Goal: Task Accomplishment & Management: Manage account settings

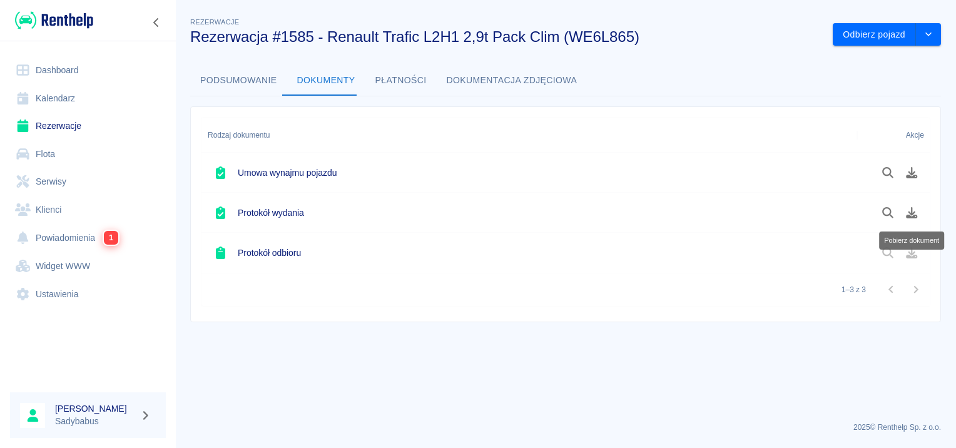
drag, startPoint x: 0, startPoint y: 0, endPoint x: 93, endPoint y: 243, distance: 260.5
click at [93, 243] on link "Powiadomienia 1" at bounding box center [88, 237] width 156 height 29
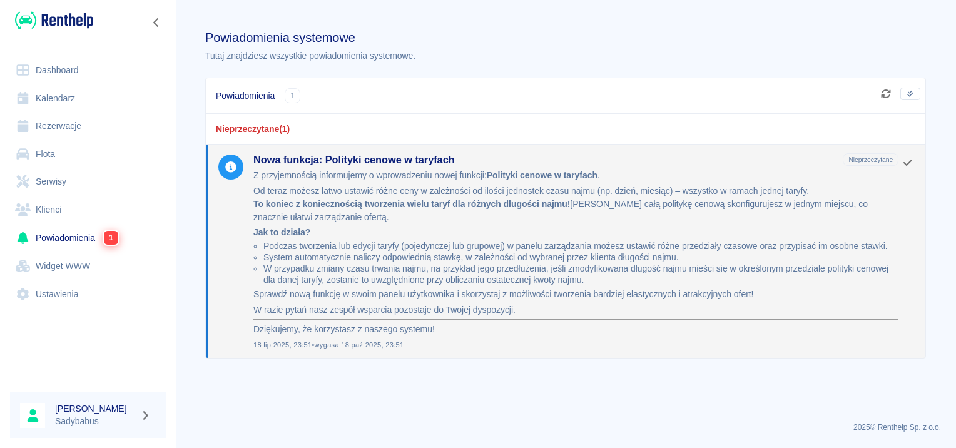
click at [305, 99] on div "Powiadomienia 1" at bounding box center [546, 95] width 661 height 15
click at [75, 120] on link "Rezerwacje" at bounding box center [88, 126] width 156 height 28
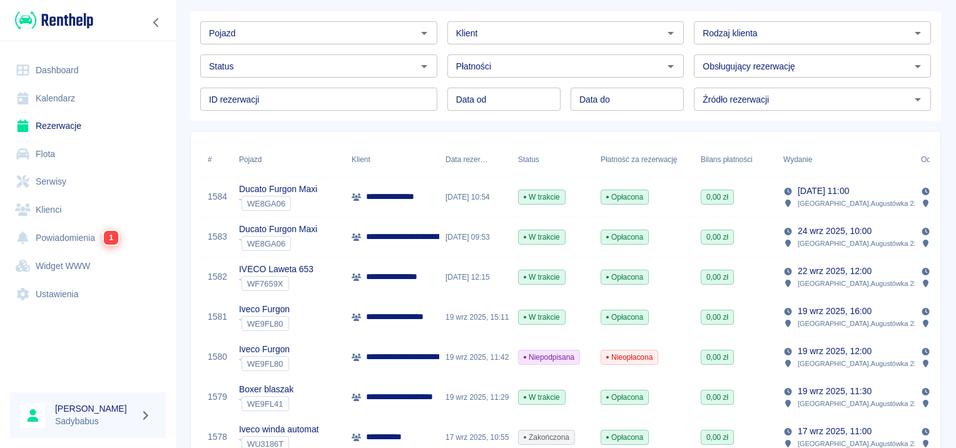
scroll to position [125, 0]
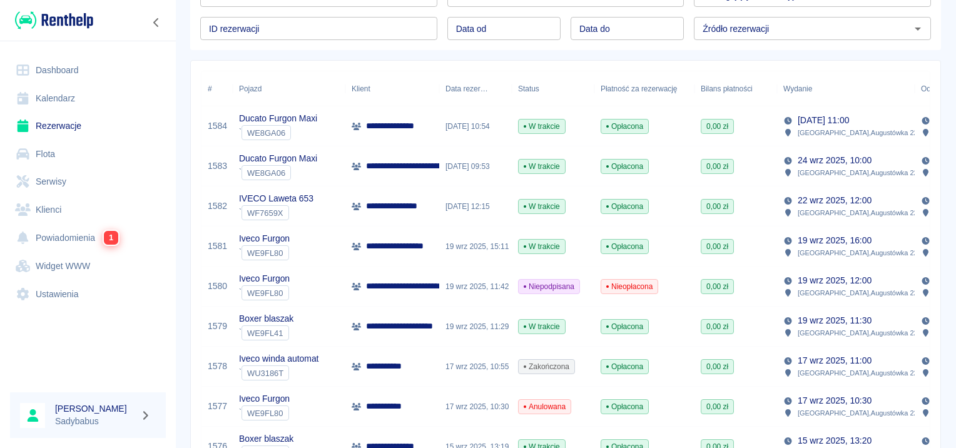
click at [409, 165] on p "**********" at bounding box center [514, 166] width 297 height 13
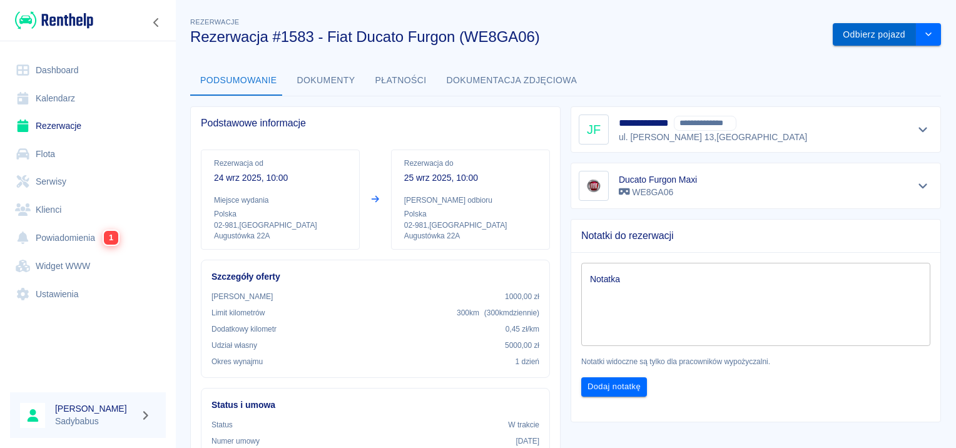
click at [856, 35] on button "Odbierz pojazd" at bounding box center [874, 34] width 83 height 23
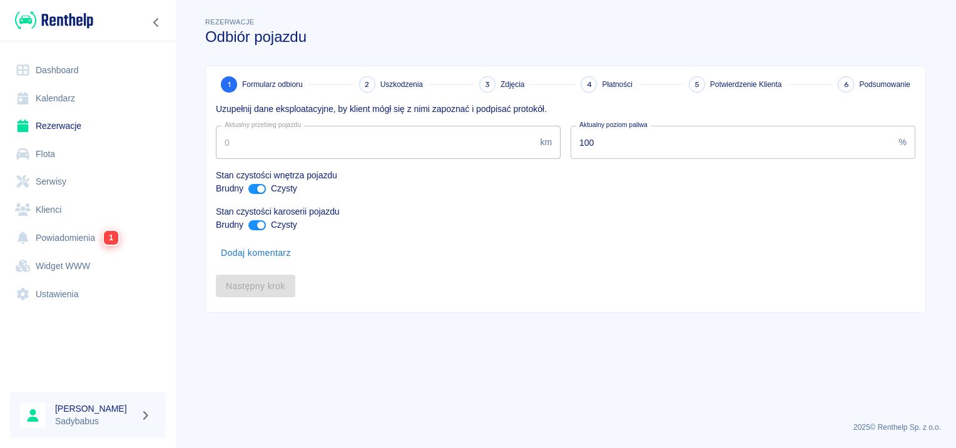
type input "168846"
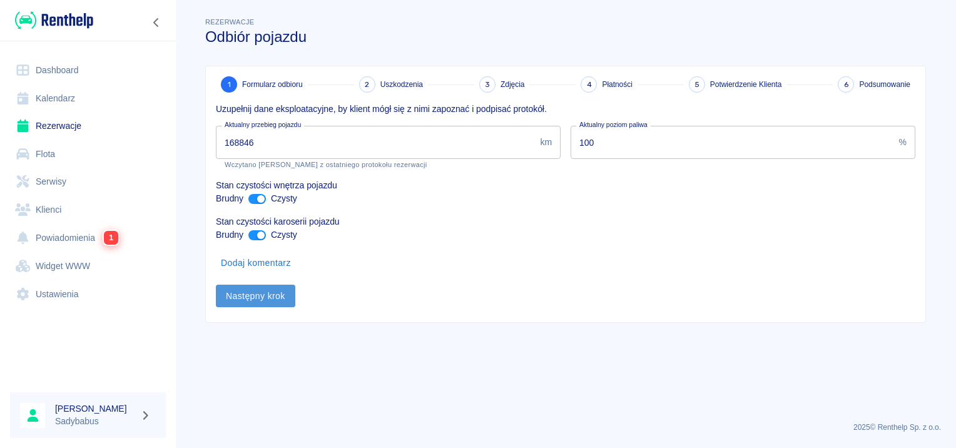
click at [281, 298] on button "Następny krok" at bounding box center [255, 296] width 79 height 23
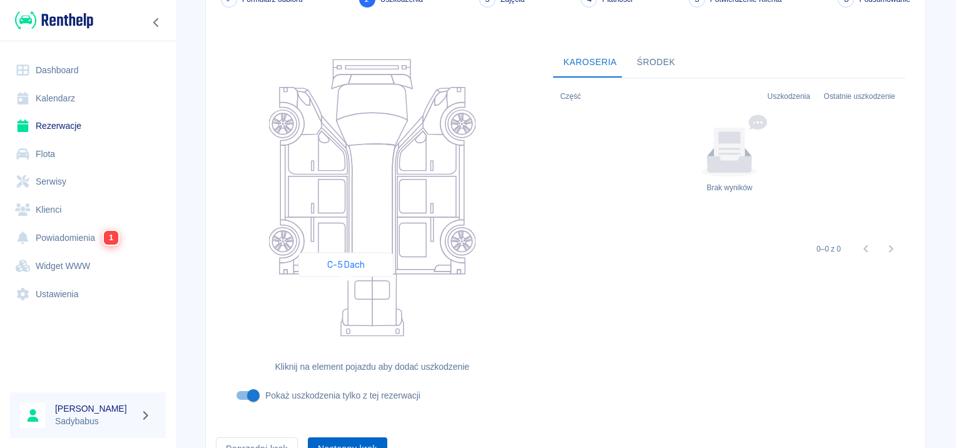
scroll to position [149, 0]
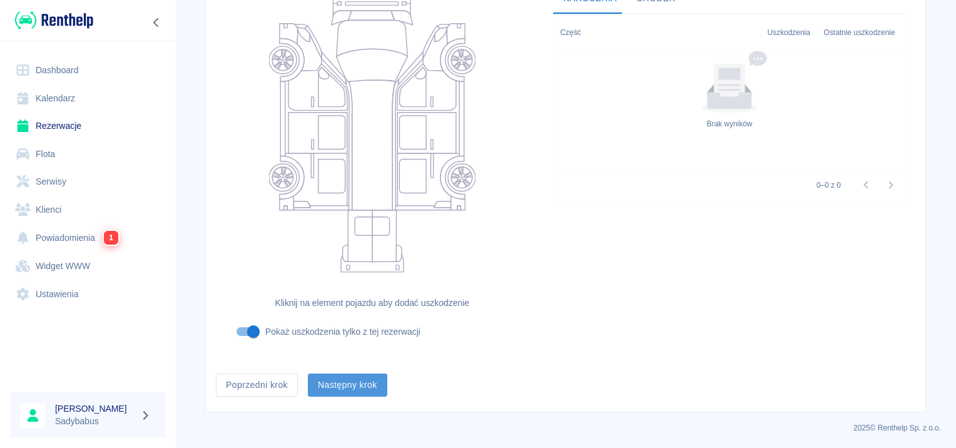
click at [341, 389] on button "Następny krok" at bounding box center [347, 385] width 79 height 23
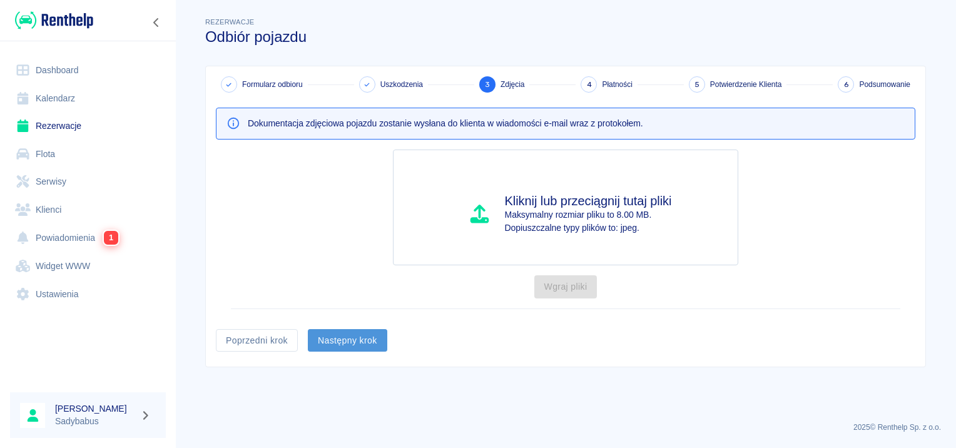
click at [362, 338] on button "Następny krok" at bounding box center [347, 340] width 79 height 23
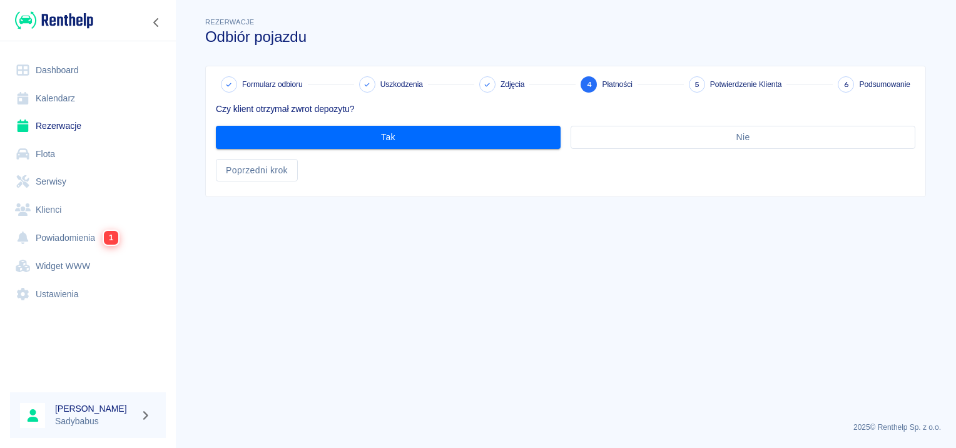
drag, startPoint x: 365, startPoint y: 151, endPoint x: 365, endPoint y: 143, distance: 8.1
click at [365, 150] on div "Czy klient otrzymał zwrot depozytu? Tak Nie Poprzedni krok" at bounding box center [561, 137] width 710 height 89
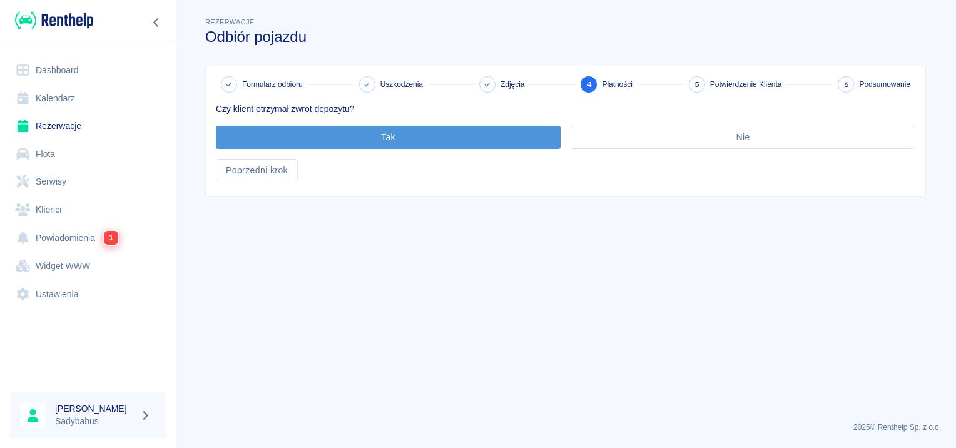
click at [366, 140] on button "Tak" at bounding box center [388, 137] width 345 height 23
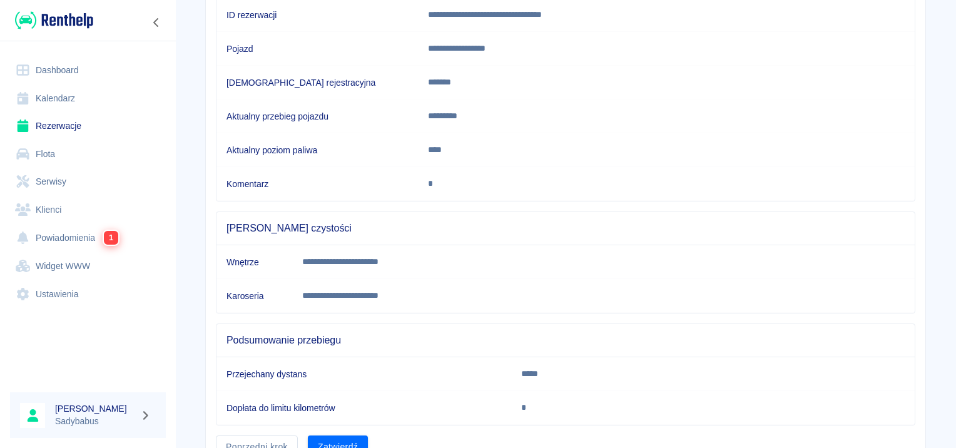
scroll to position [221, 0]
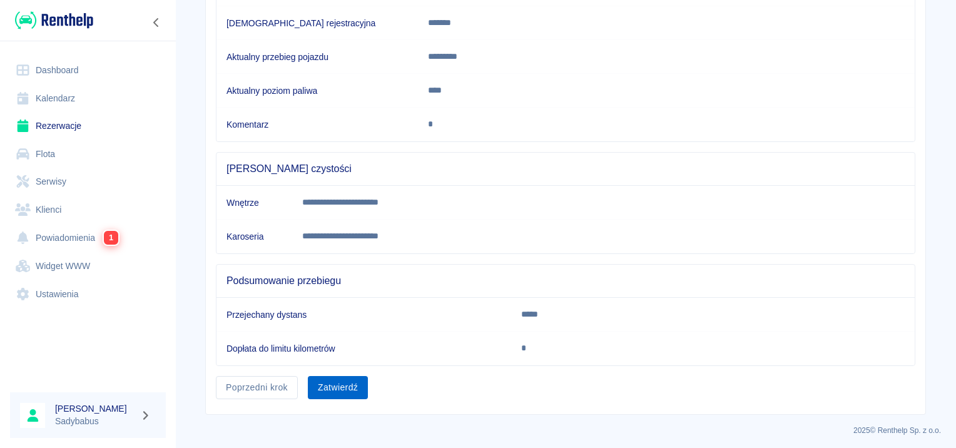
click at [334, 388] on button "Zatwierdź" at bounding box center [338, 387] width 60 height 23
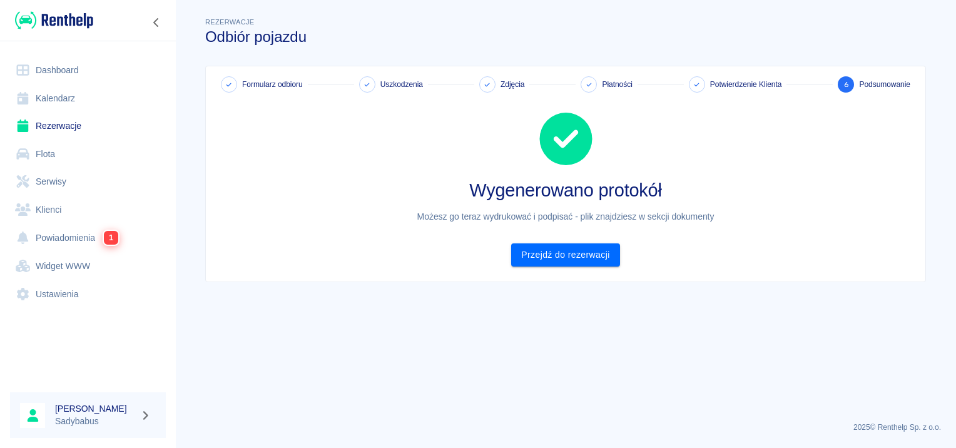
scroll to position [0, 0]
click at [571, 260] on link "Przejdź do rezerwacji" at bounding box center [565, 254] width 108 height 23
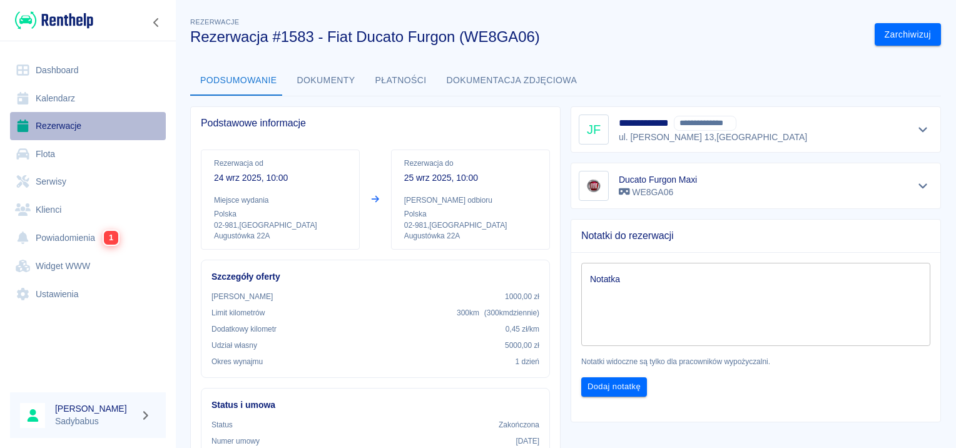
click at [49, 133] on link "Rezerwacje" at bounding box center [88, 126] width 156 height 28
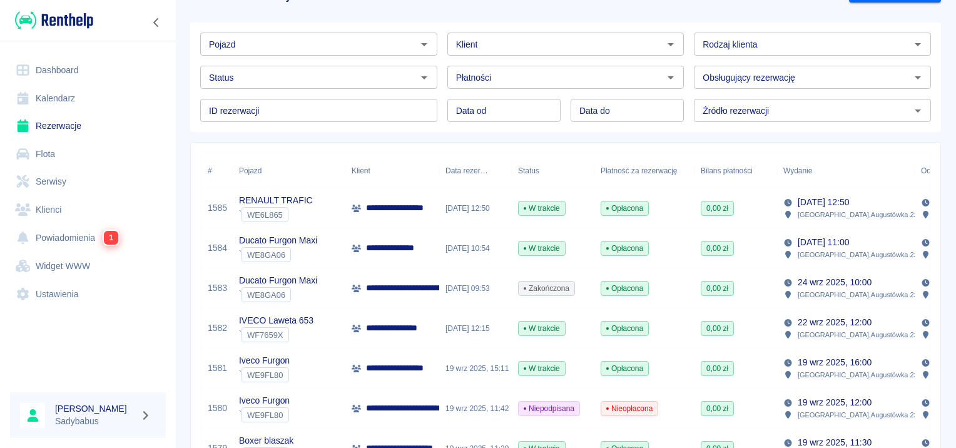
scroll to position [63, 0]
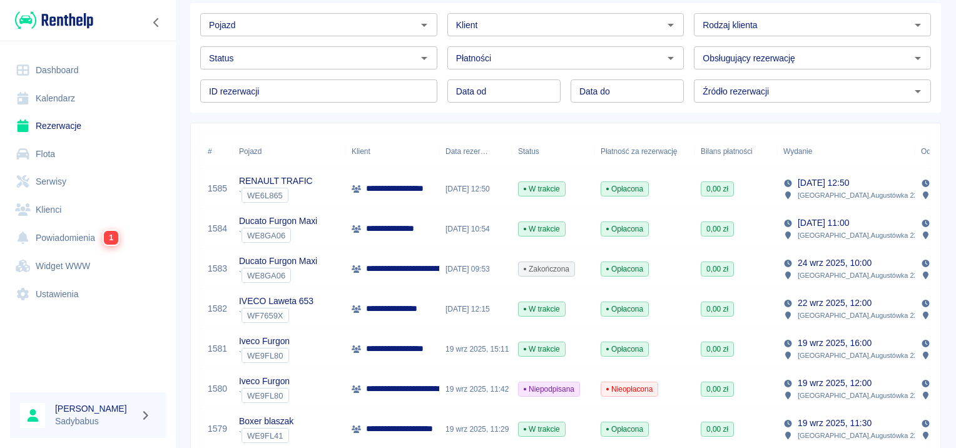
click at [420, 310] on p "**********" at bounding box center [400, 308] width 68 height 13
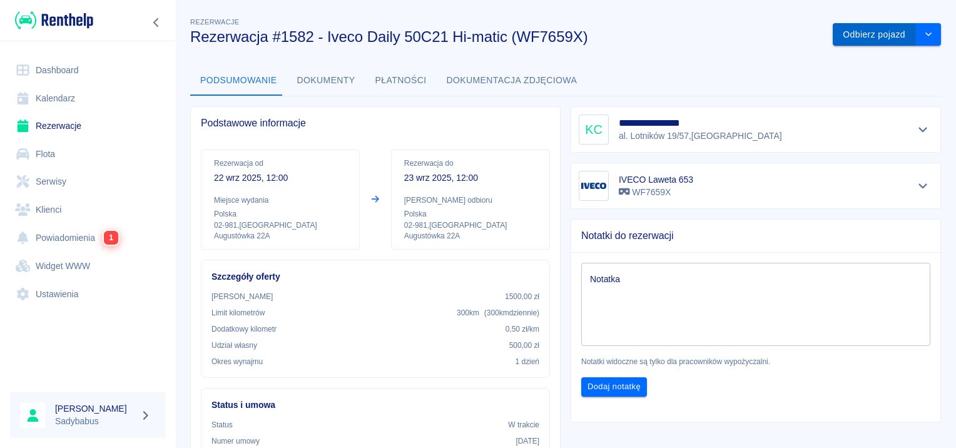
click at [864, 36] on button "Odbierz pojazd" at bounding box center [874, 34] width 83 height 23
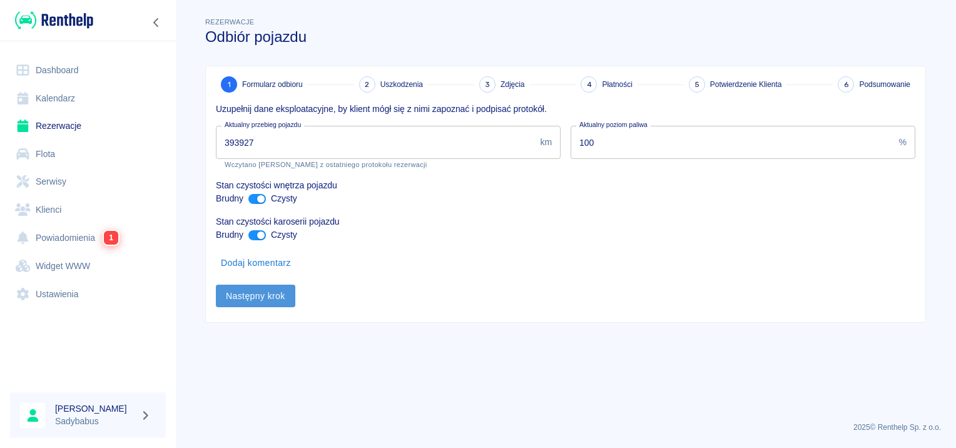
click at [289, 296] on button "Następny krok" at bounding box center [255, 296] width 79 height 23
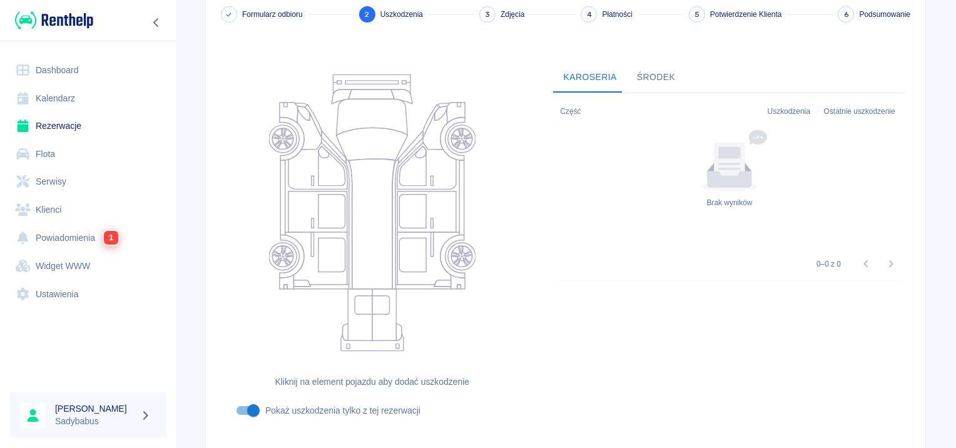
scroll to position [149, 0]
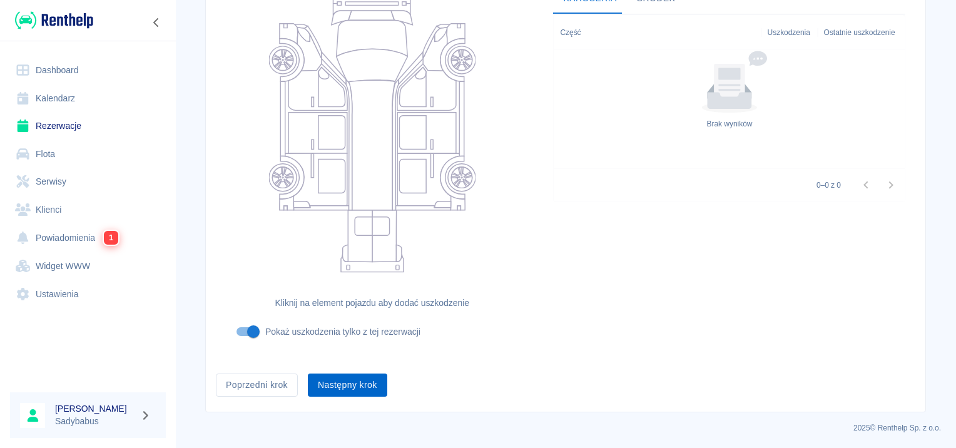
click at [329, 391] on button "Następny krok" at bounding box center [347, 385] width 79 height 23
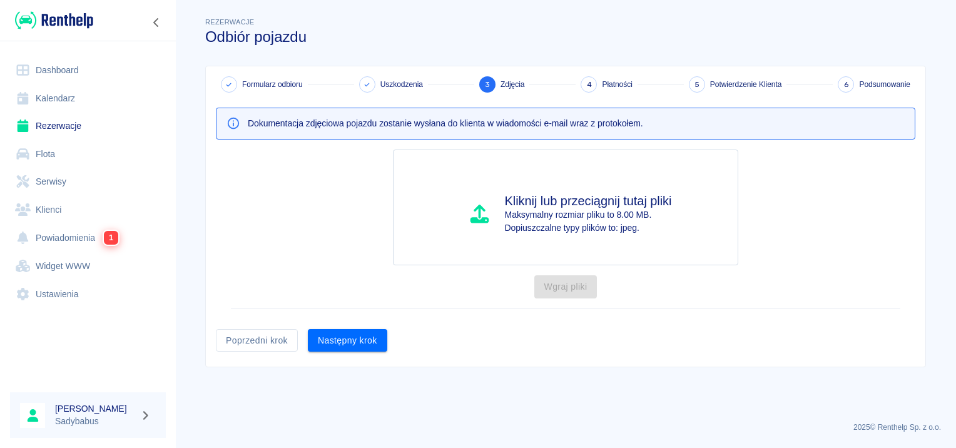
scroll to position [0, 0]
click at [351, 343] on button "Następny krok" at bounding box center [347, 340] width 79 height 23
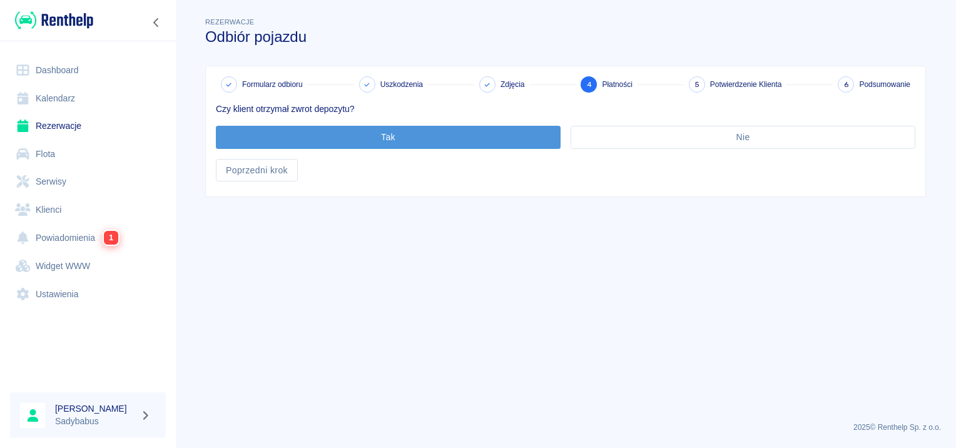
click at [346, 133] on button "Tak" at bounding box center [388, 137] width 345 height 23
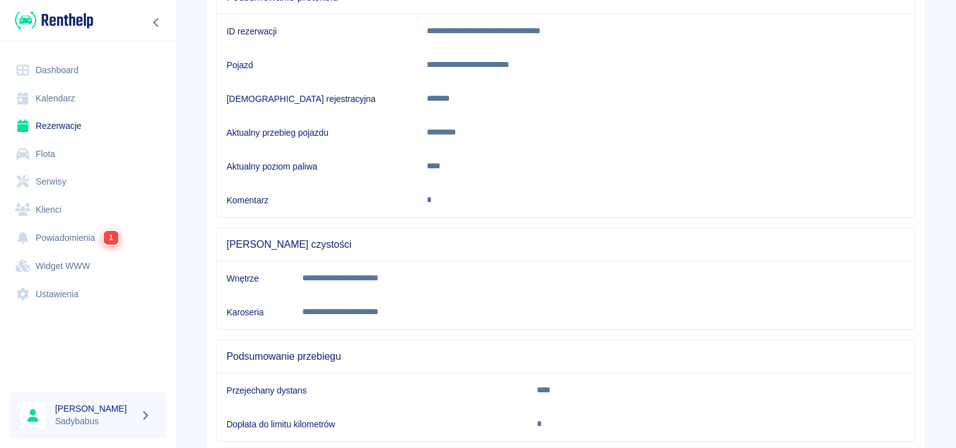
scroll to position [221, 0]
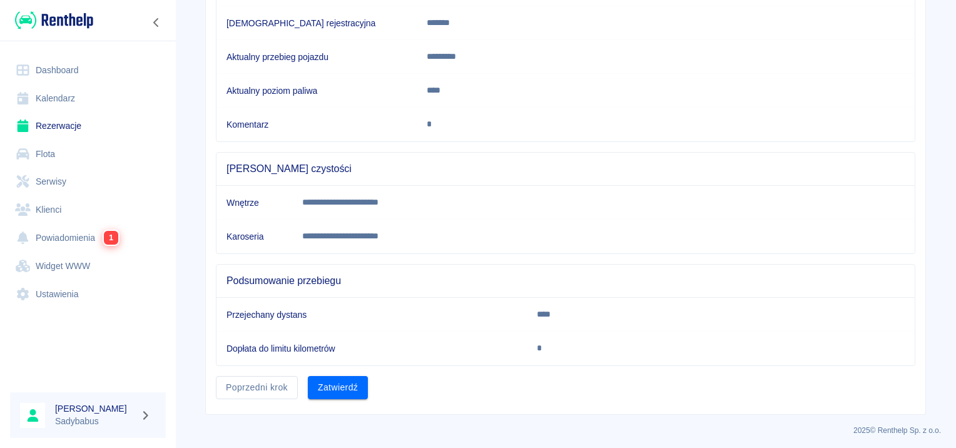
click at [322, 381] on button "Zatwierdź" at bounding box center [338, 387] width 60 height 23
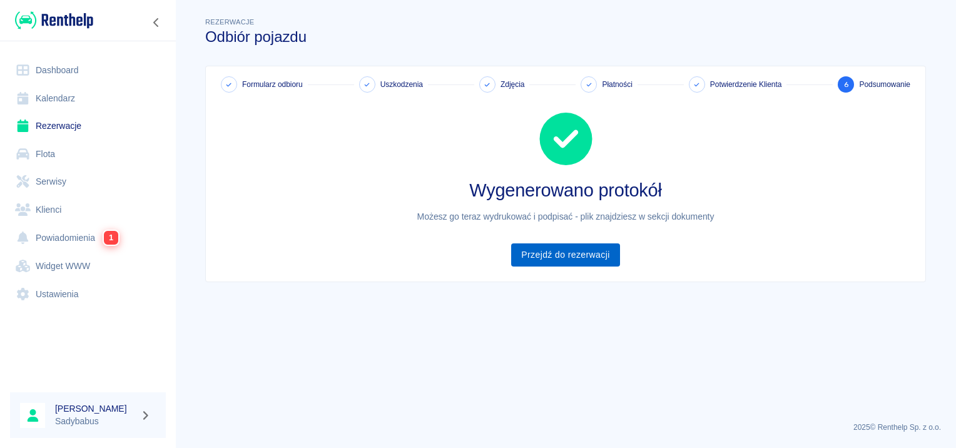
click at [587, 248] on link "Przejdź do rezerwacji" at bounding box center [565, 254] width 108 height 23
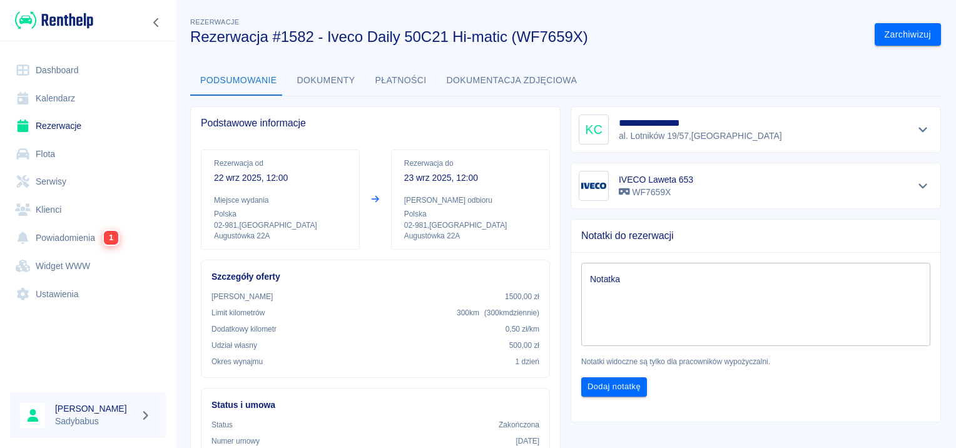
click at [58, 113] on link "Rezerwacje" at bounding box center [88, 126] width 156 height 28
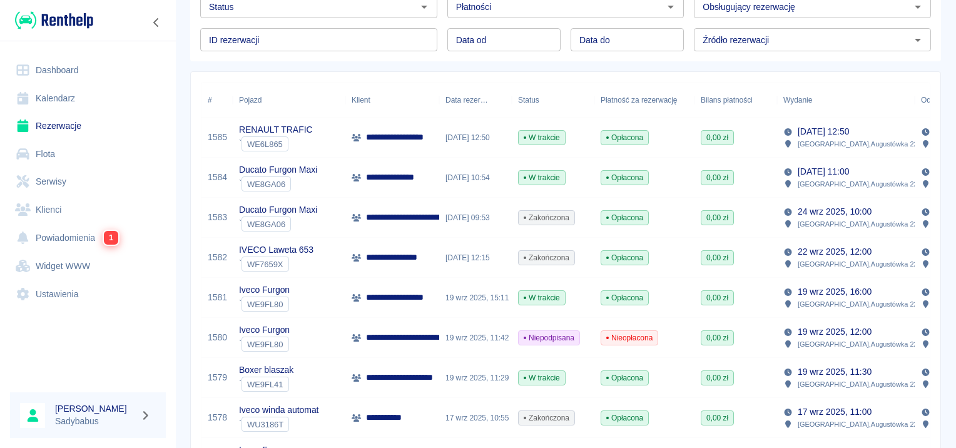
scroll to position [313, 0]
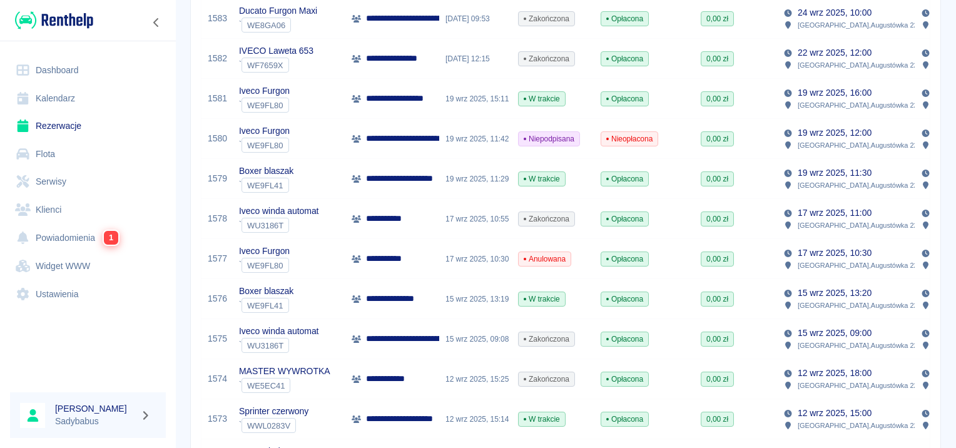
click at [441, 180] on div "19 wrz 2025, 11:29" at bounding box center [475, 179] width 73 height 40
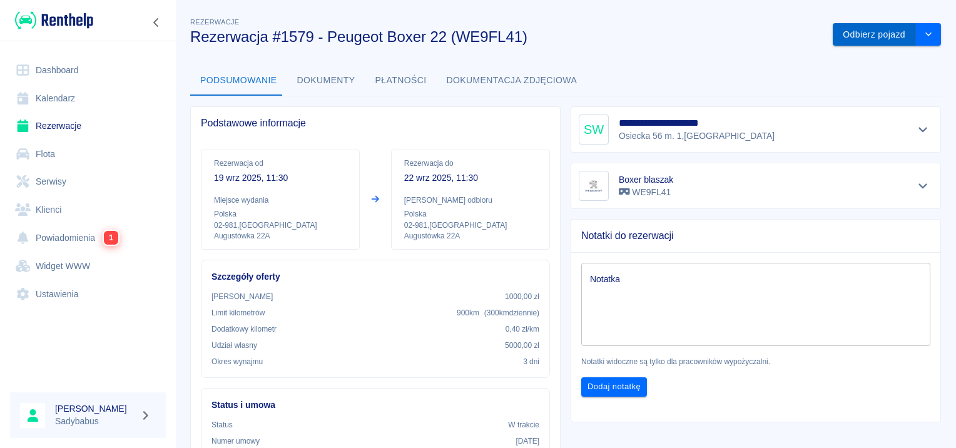
click at [850, 34] on button "Odbierz pojazd" at bounding box center [874, 34] width 83 height 23
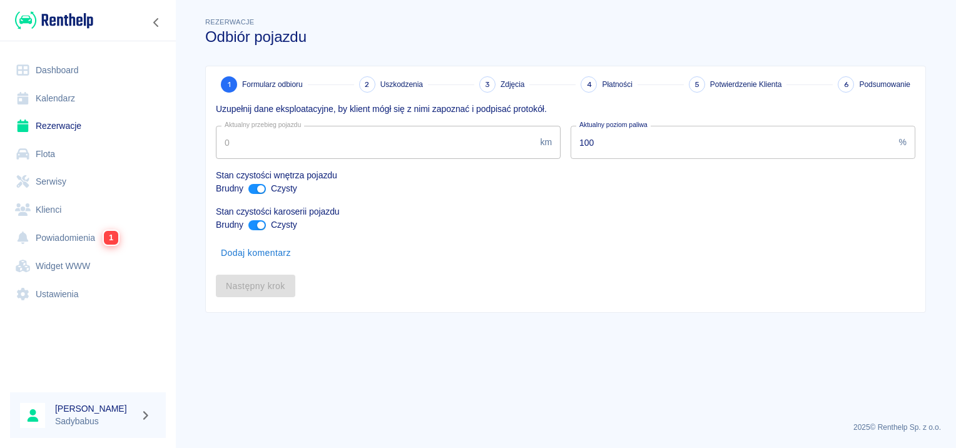
type input "54551"
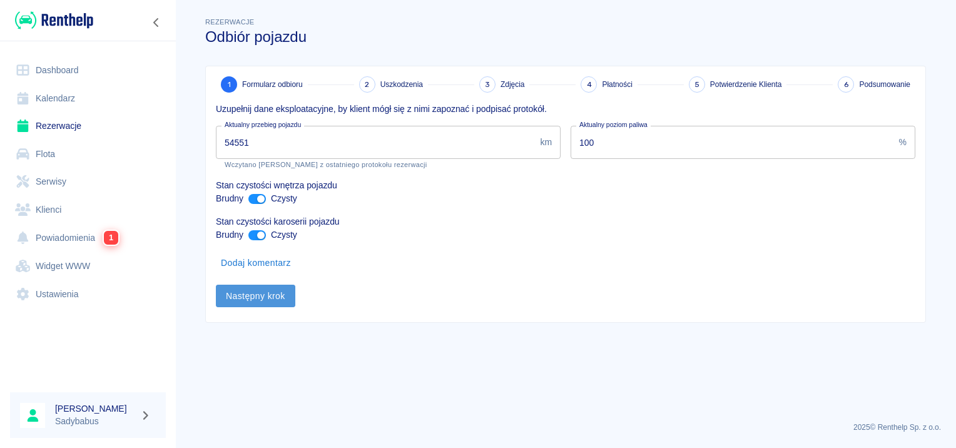
click at [273, 285] on button "Następny krok" at bounding box center [255, 296] width 79 height 23
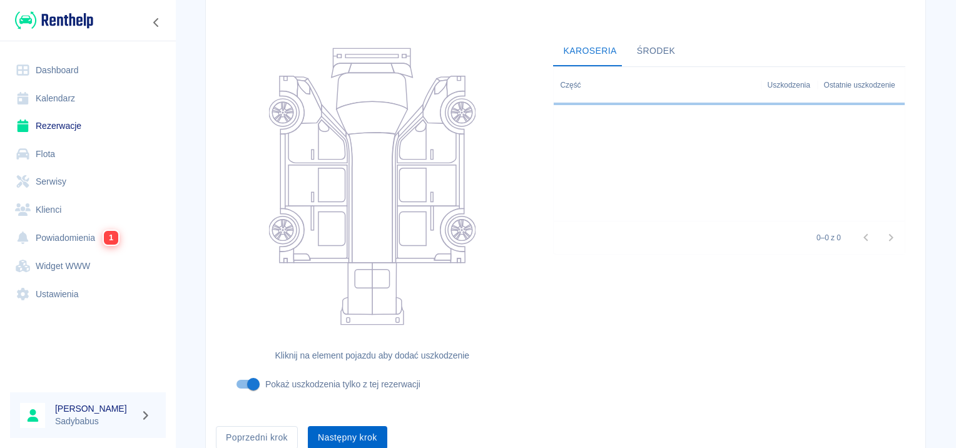
scroll to position [149, 0]
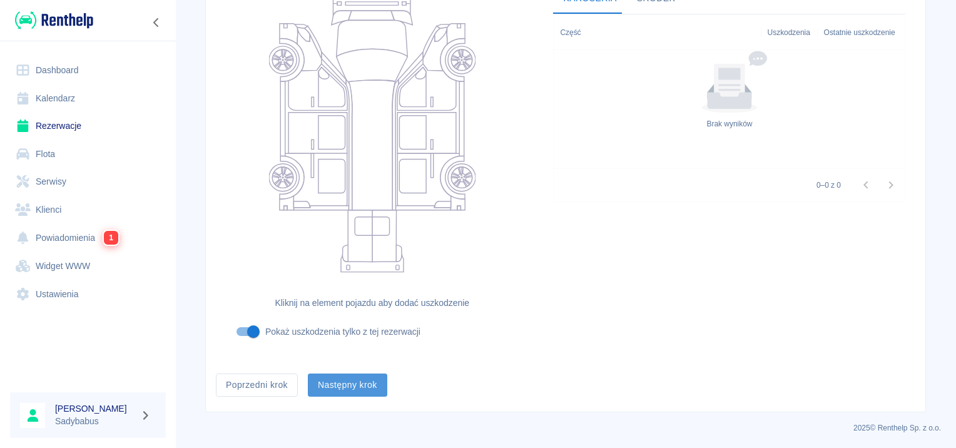
click at [356, 377] on button "Następny krok" at bounding box center [347, 385] width 79 height 23
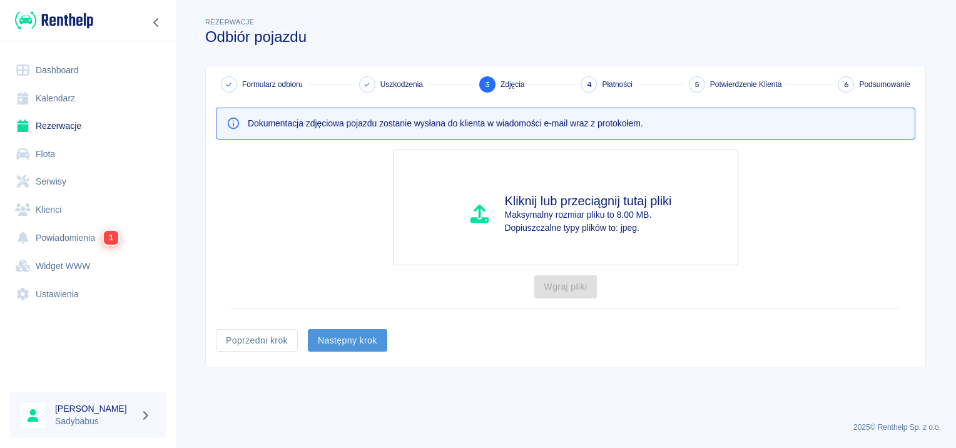
click at [319, 332] on button "Następny krok" at bounding box center [347, 340] width 79 height 23
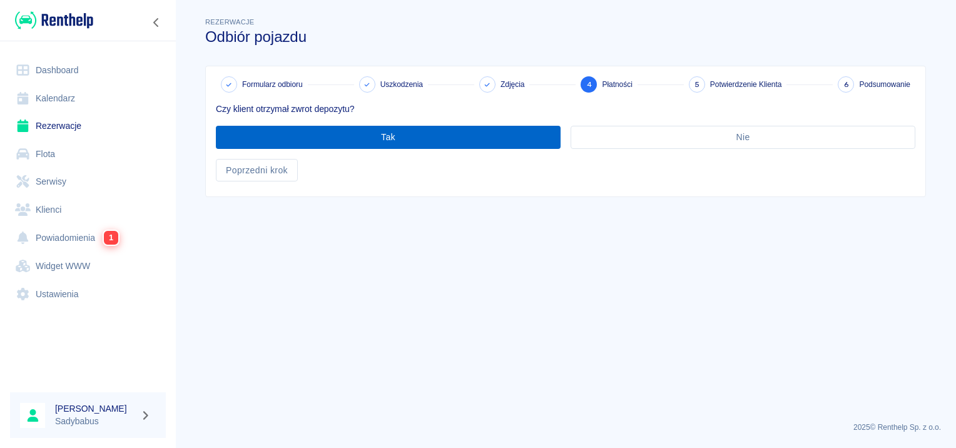
click at [353, 134] on button "Tak" at bounding box center [388, 137] width 345 height 23
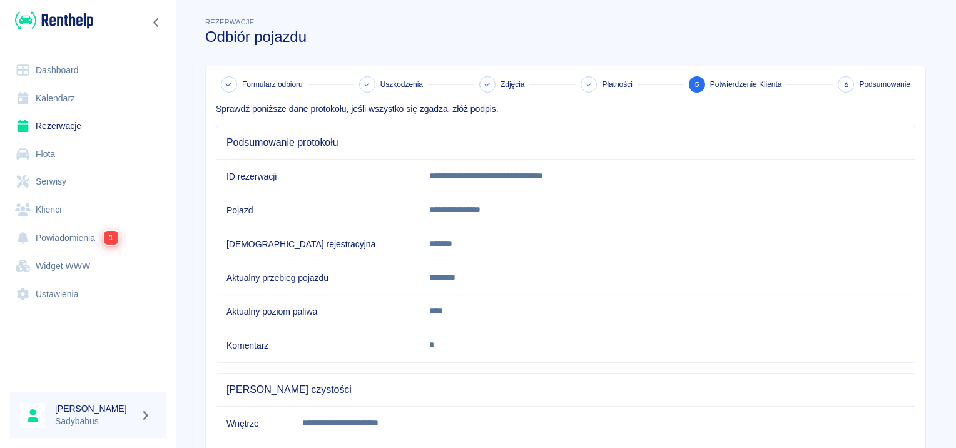
scroll to position [221, 0]
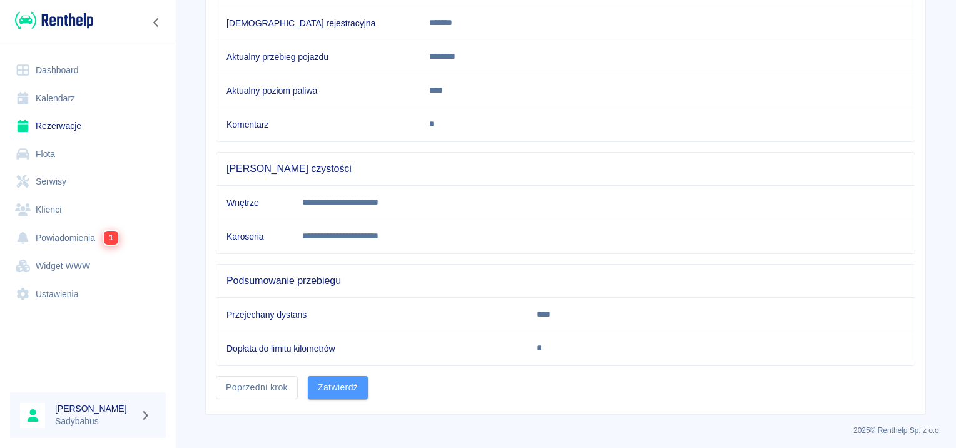
drag, startPoint x: 336, startPoint y: 386, endPoint x: 332, endPoint y: 364, distance: 22.1
click at [334, 386] on button "Zatwierdź" at bounding box center [338, 387] width 60 height 23
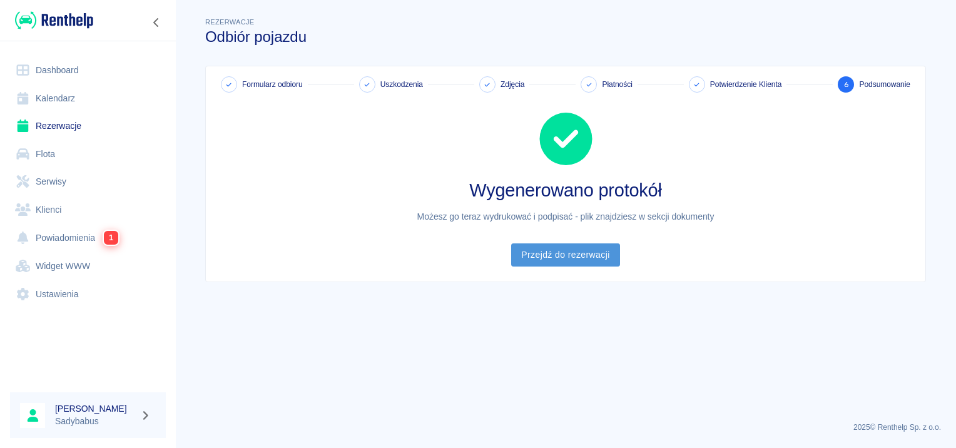
click at [563, 249] on link "Przejdź do rezerwacji" at bounding box center [565, 254] width 108 height 23
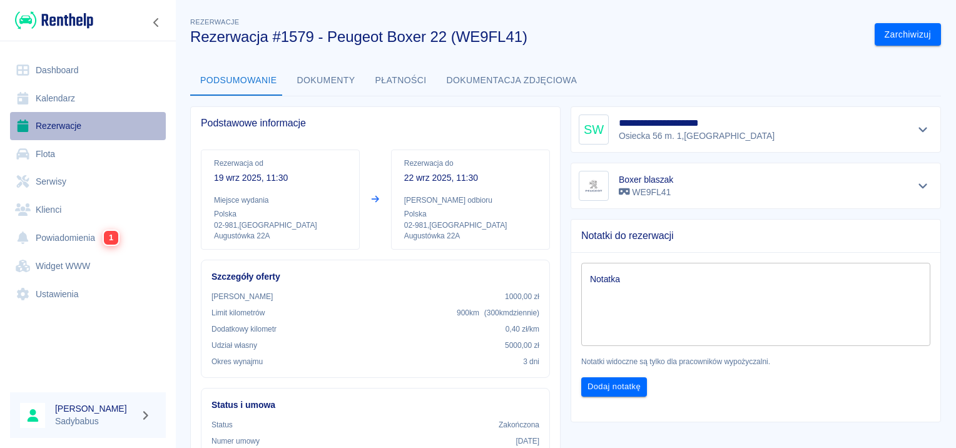
click at [56, 125] on link "Rezerwacje" at bounding box center [88, 126] width 156 height 28
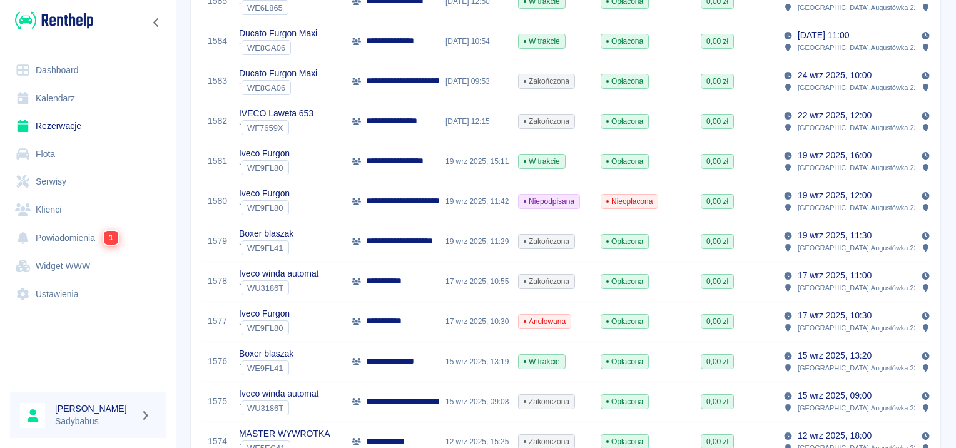
scroll to position [313, 0]
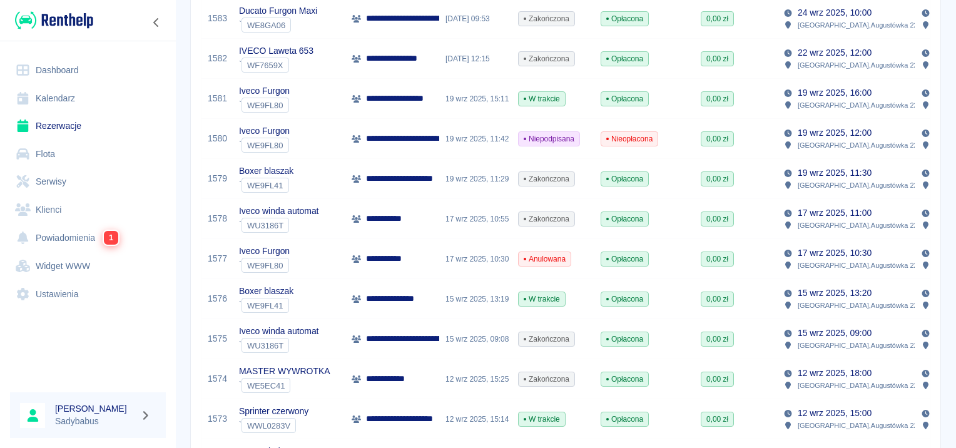
click at [439, 292] on div "15 wrz 2025, 13:19" at bounding box center [475, 299] width 73 height 40
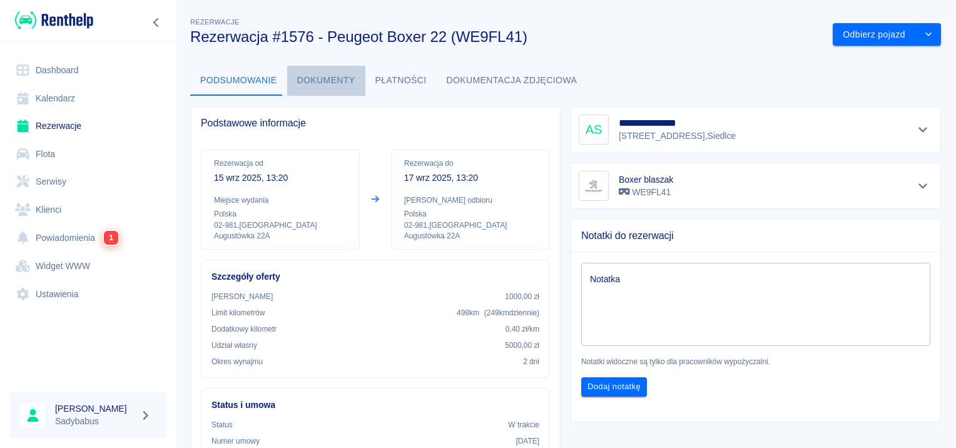
click at [332, 69] on button "Dokumenty" at bounding box center [326, 81] width 78 height 30
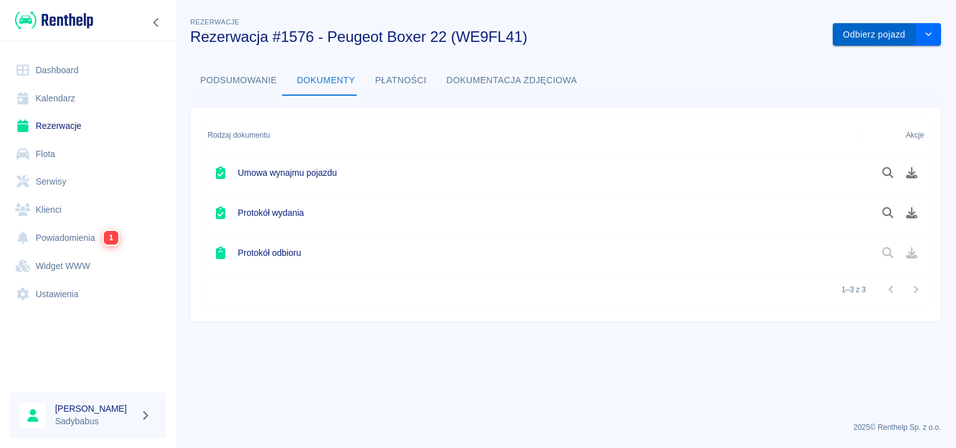
click at [866, 37] on button "Odbierz pojazd" at bounding box center [874, 34] width 83 height 23
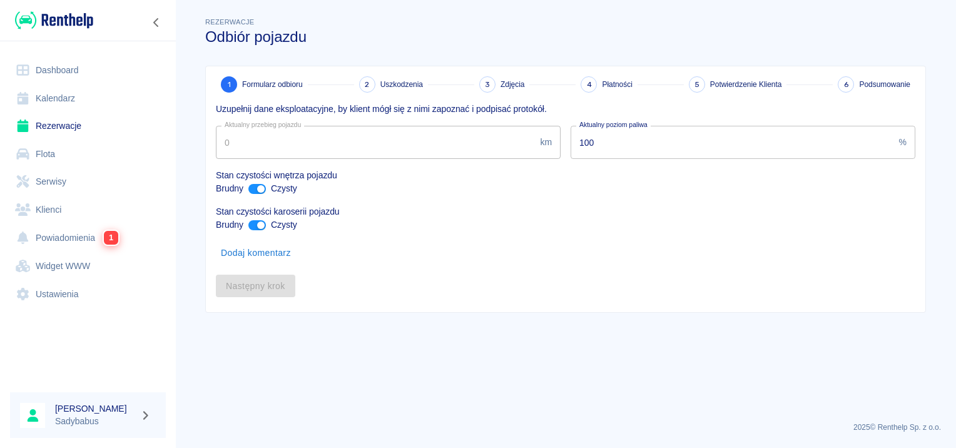
type input "54551"
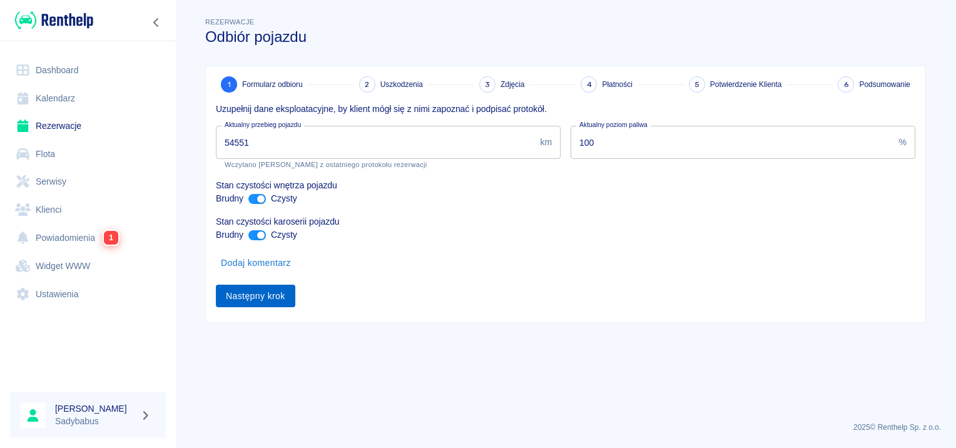
drag, startPoint x: 258, startPoint y: 309, endPoint x: 260, endPoint y: 291, distance: 17.7
click at [258, 308] on div "1 Formularz odbioru 2 Uszkodzenia 3 Zdjęcia 4 Płatności 5 Potwierdzenie Klienta…" at bounding box center [566, 194] width 720 height 256
click at [261, 291] on button "Następny krok" at bounding box center [255, 296] width 79 height 23
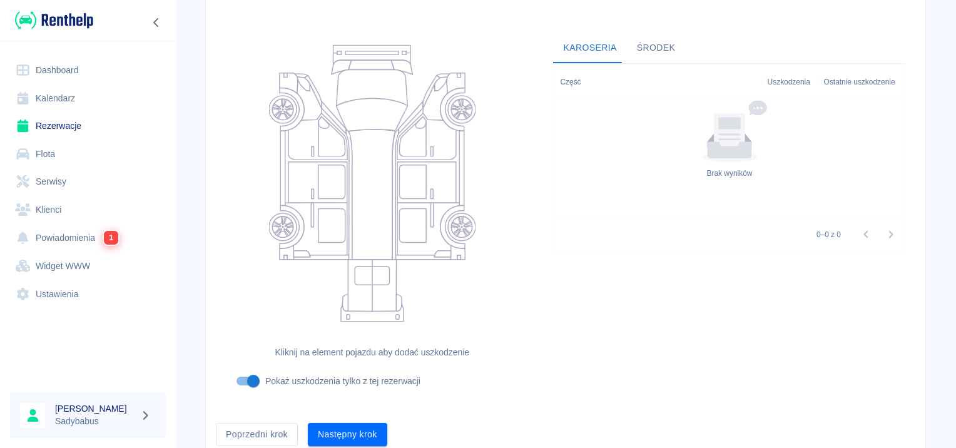
scroll to position [149, 0]
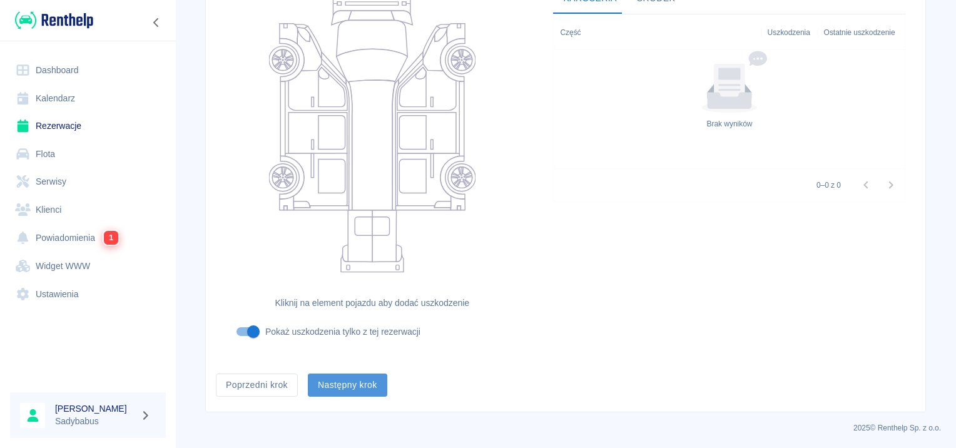
click at [320, 381] on button "Następny krok" at bounding box center [347, 385] width 79 height 23
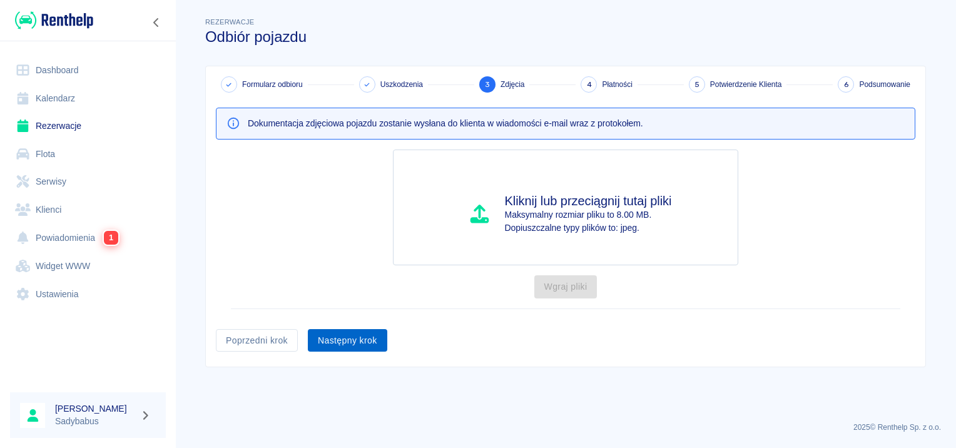
click at [328, 344] on button "Następny krok" at bounding box center [347, 340] width 79 height 23
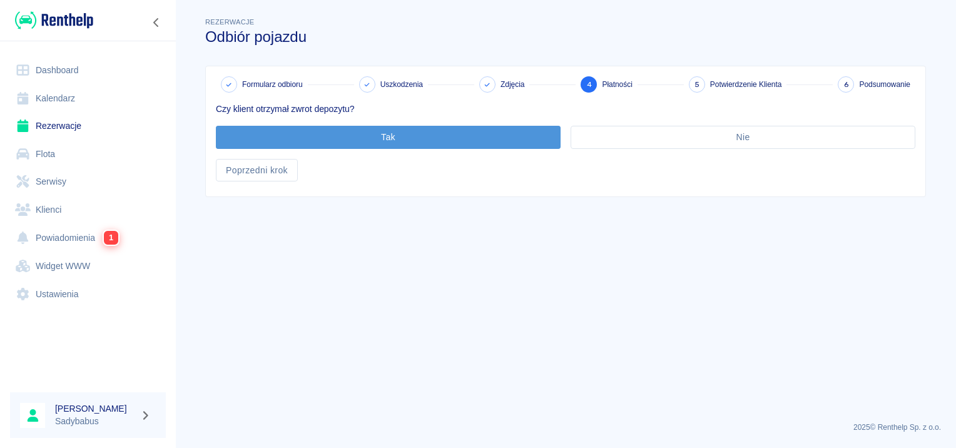
click at [346, 128] on button "Tak" at bounding box center [388, 137] width 345 height 23
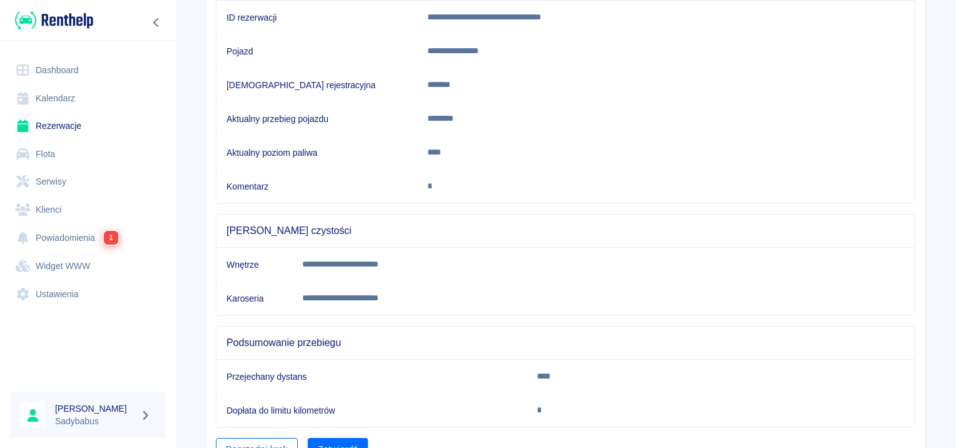
scroll to position [221, 0]
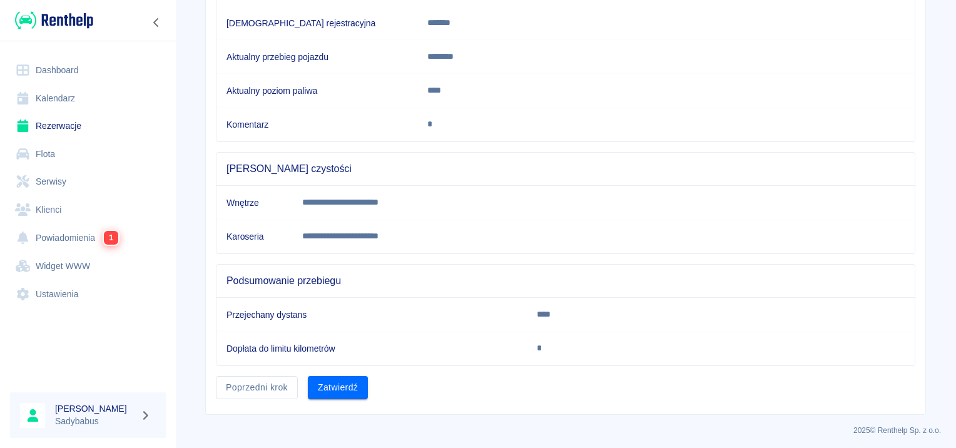
click at [334, 356] on td "Dopłata do limitu kilometrów" at bounding box center [372, 349] width 310 height 34
click at [329, 370] on div "Zatwierdź" at bounding box center [333, 382] width 70 height 33
click at [327, 376] on button "Zatwierdź" at bounding box center [338, 387] width 60 height 23
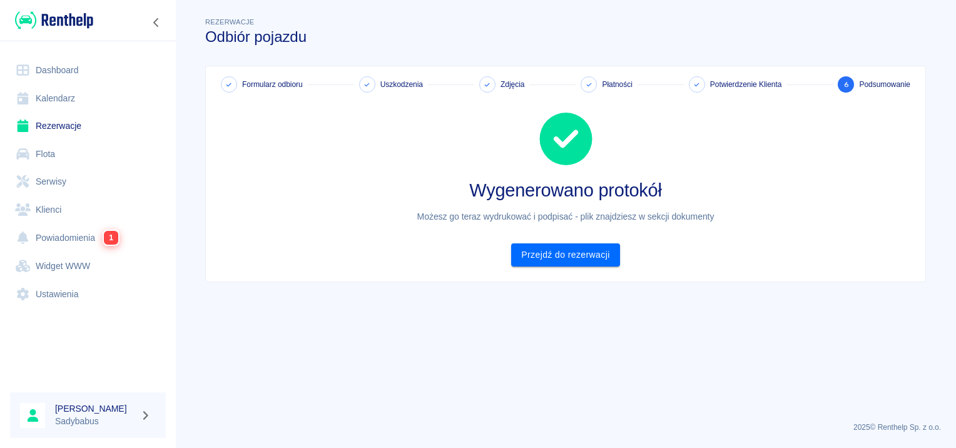
scroll to position [0, 0]
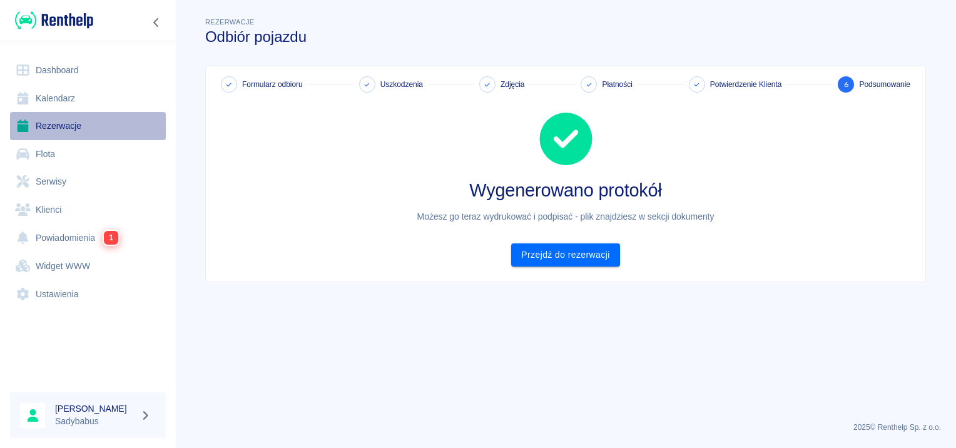
click at [50, 125] on link "Rezerwacje" at bounding box center [88, 126] width 156 height 28
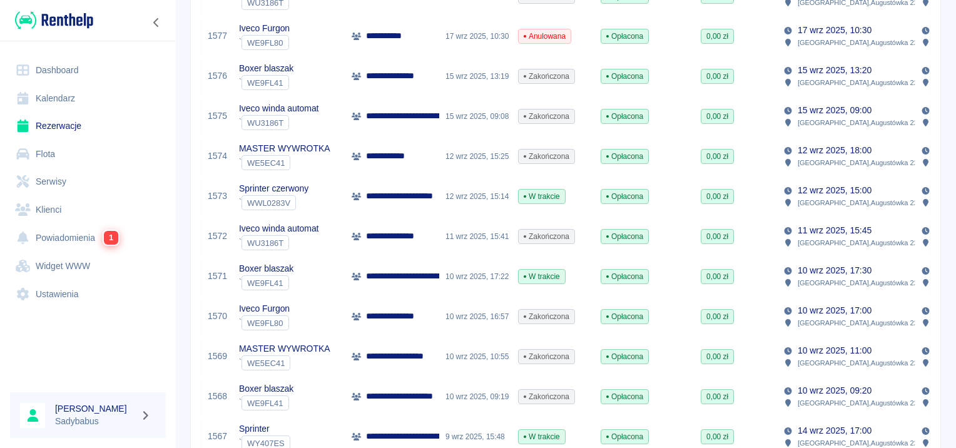
scroll to position [563, 0]
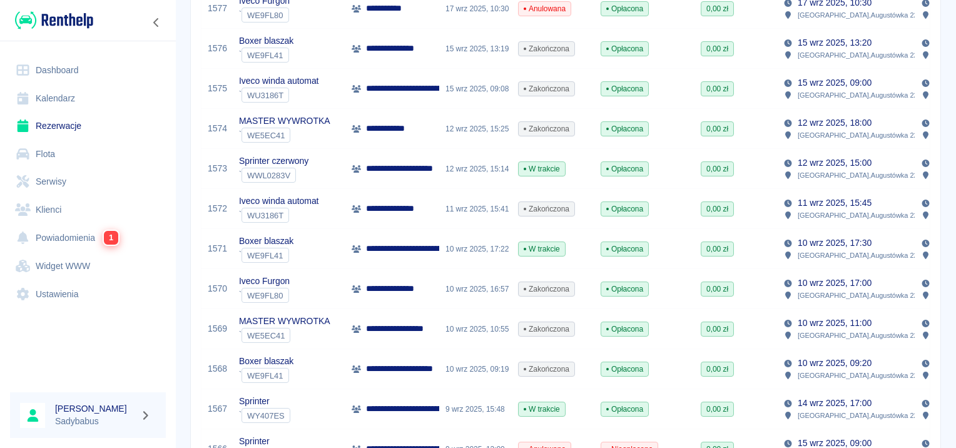
click at [403, 257] on div "**********" at bounding box center [393, 249] width 94 height 40
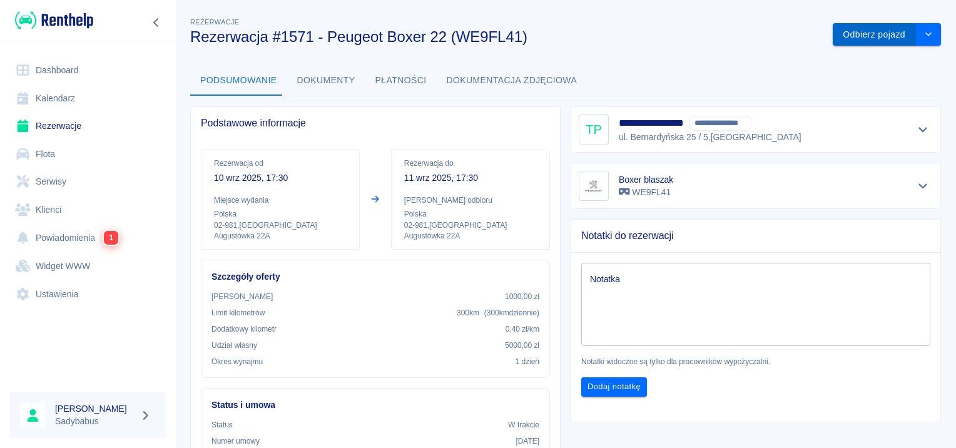
click at [844, 38] on button "Odbierz pojazd" at bounding box center [874, 34] width 83 height 23
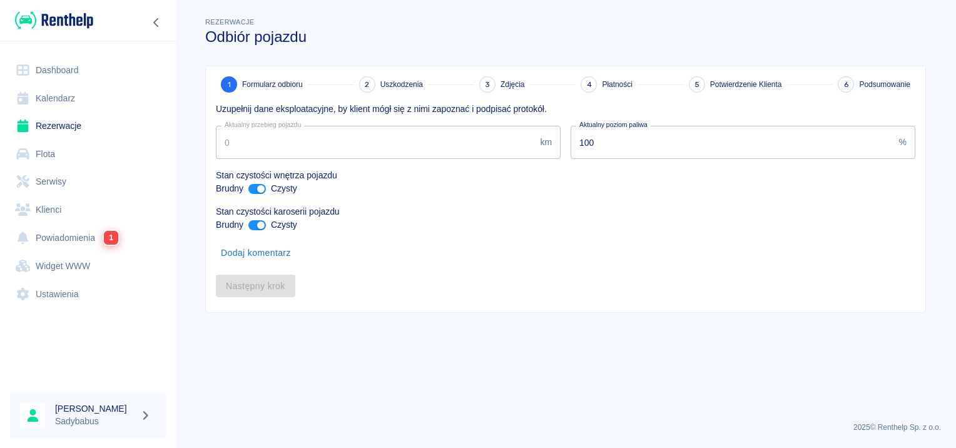
type input "54551"
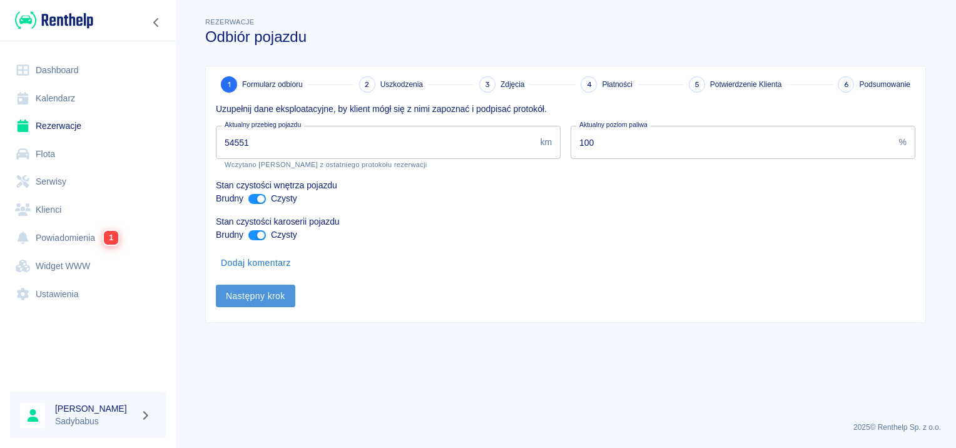
click at [245, 302] on button "Następny krok" at bounding box center [255, 296] width 79 height 23
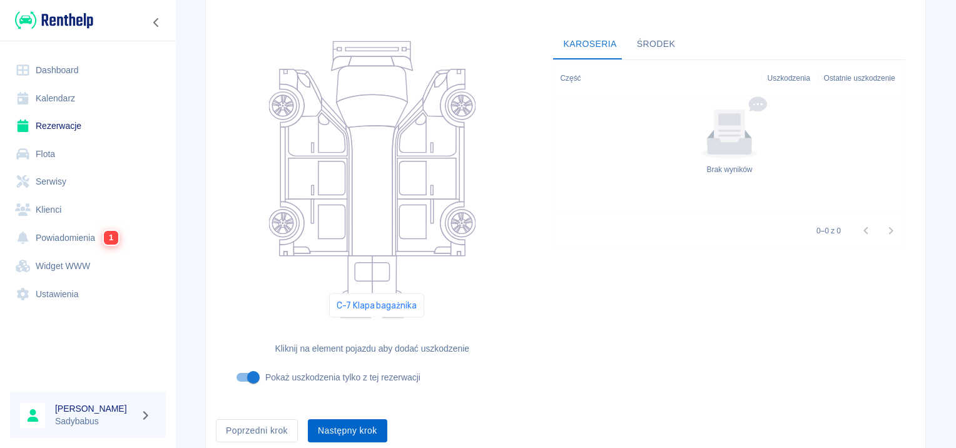
scroll to position [149, 0]
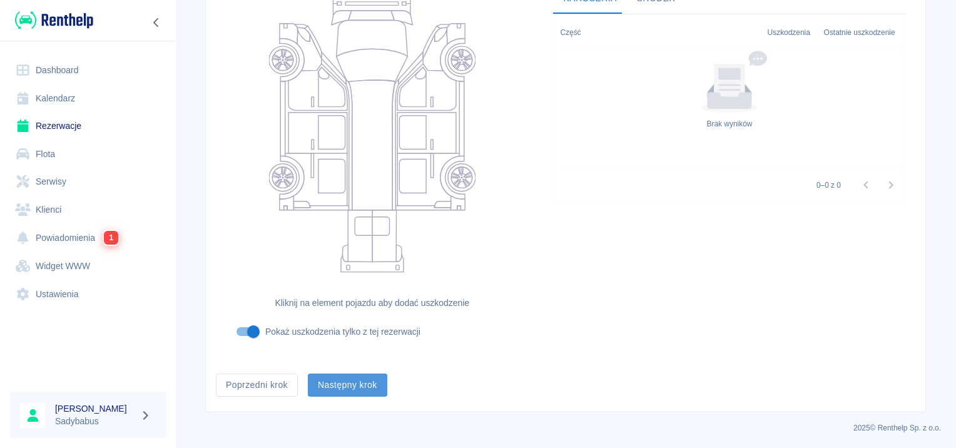
click at [367, 395] on button "Następny krok" at bounding box center [347, 385] width 79 height 23
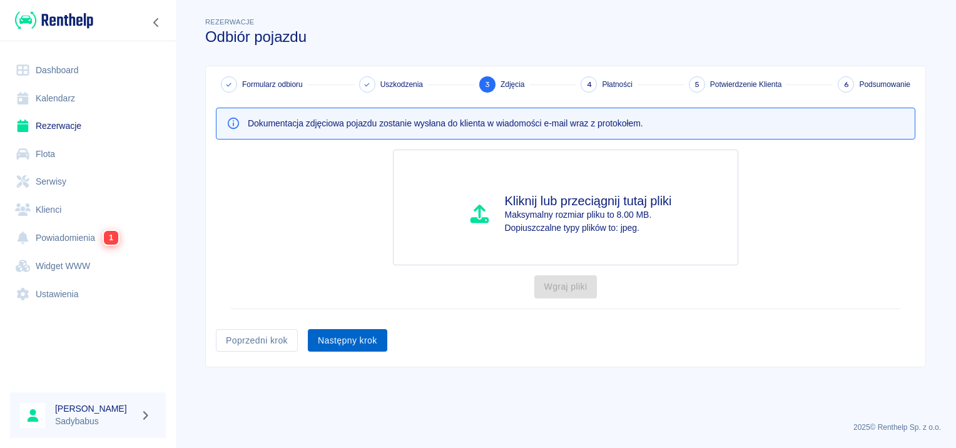
click at [349, 346] on button "Następny krok" at bounding box center [347, 340] width 79 height 23
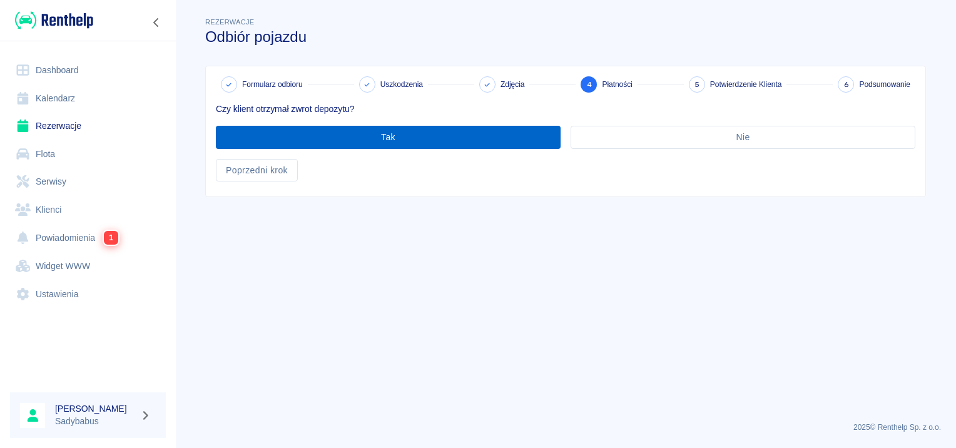
click at [372, 142] on button "Tak" at bounding box center [388, 137] width 345 height 23
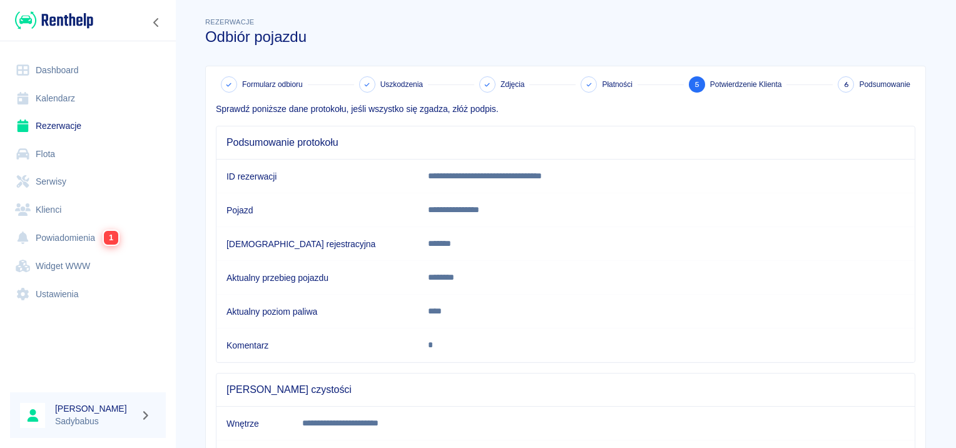
scroll to position [221, 0]
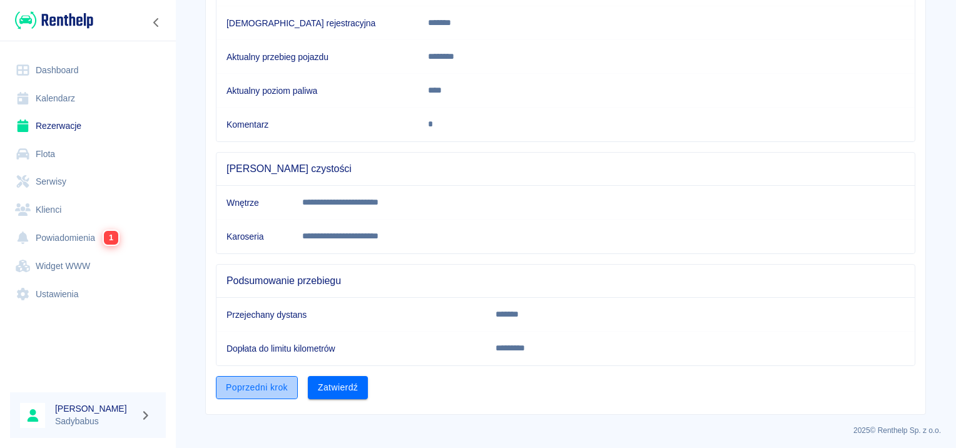
click at [260, 378] on button "Poprzedni krok" at bounding box center [257, 387] width 82 height 23
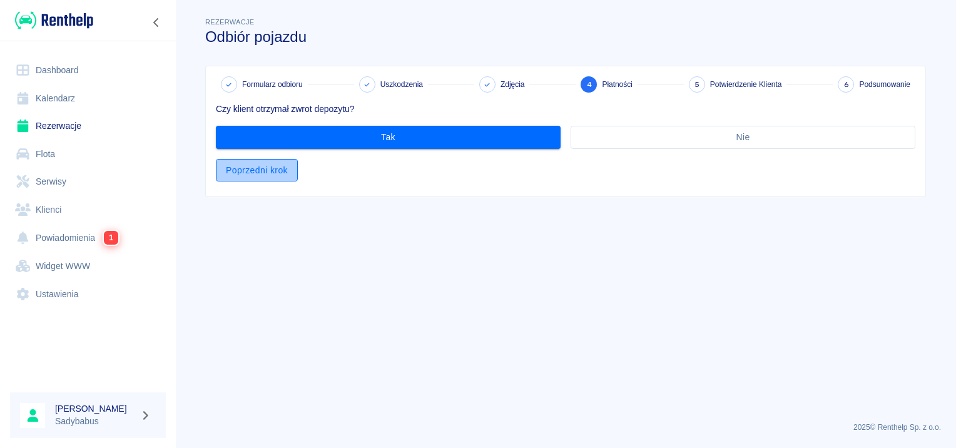
click at [257, 170] on button "Poprzedni krok" at bounding box center [257, 170] width 82 height 23
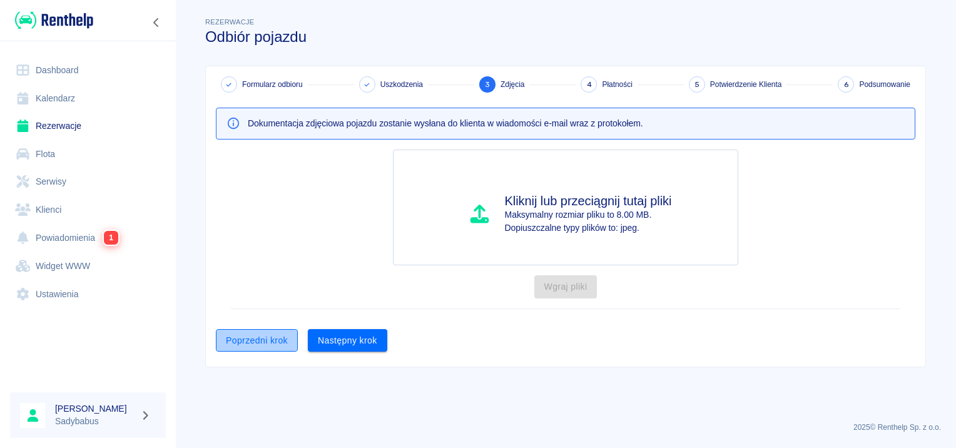
click at [260, 329] on button "Poprzedni krok" at bounding box center [257, 340] width 82 height 23
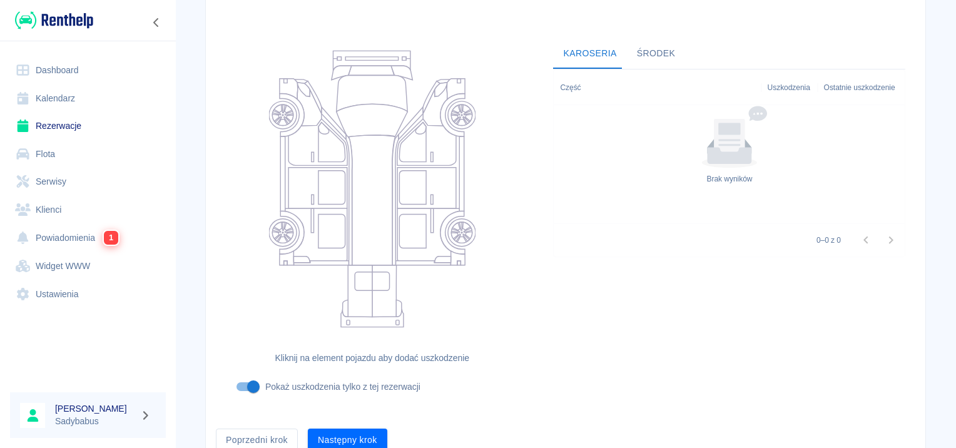
scroll to position [149, 0]
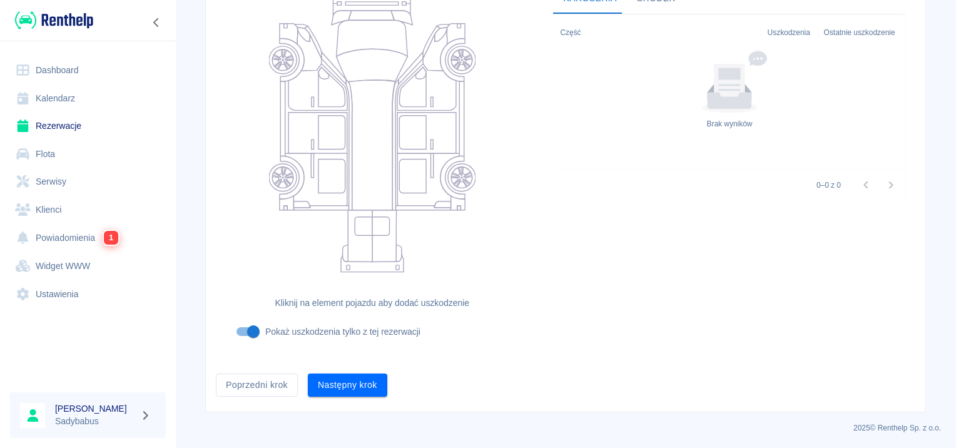
click at [242, 389] on button "Poprzedni krok" at bounding box center [257, 385] width 82 height 23
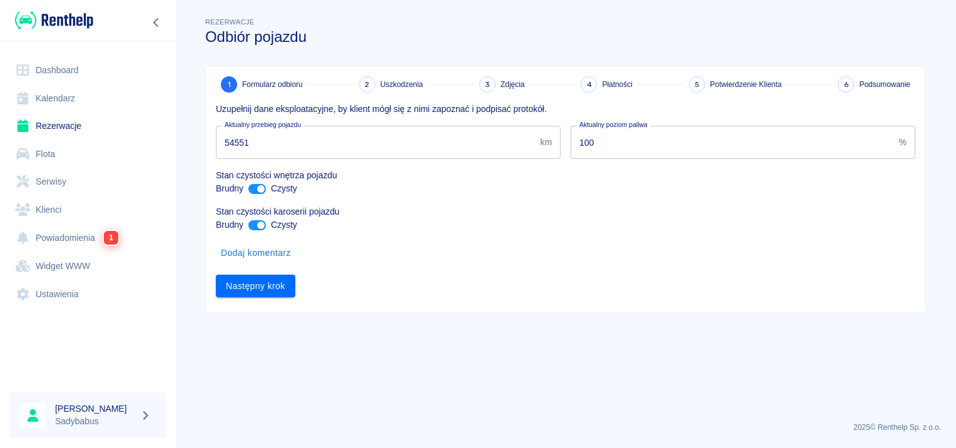
scroll to position [0, 0]
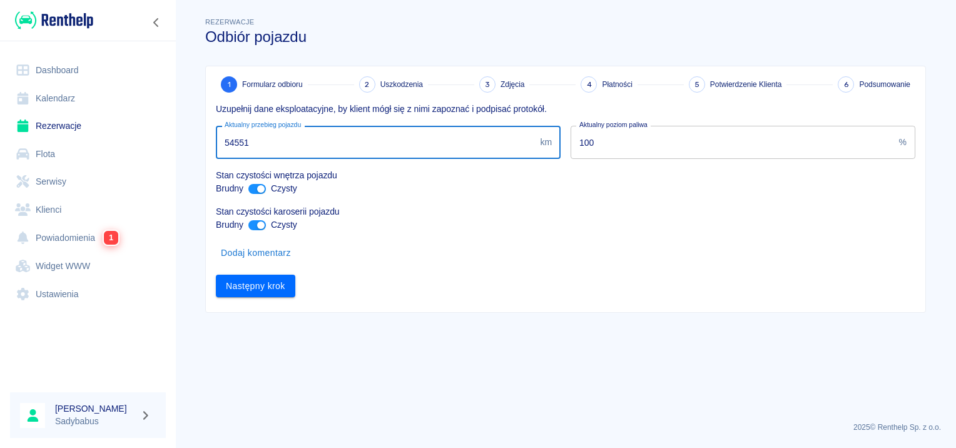
drag, startPoint x: 236, startPoint y: 140, endPoint x: 375, endPoint y: 141, distance: 139.0
click at [375, 141] on input "54551" at bounding box center [375, 142] width 319 height 33
type input "54020"
click at [255, 284] on button "Następny krok" at bounding box center [255, 286] width 79 height 23
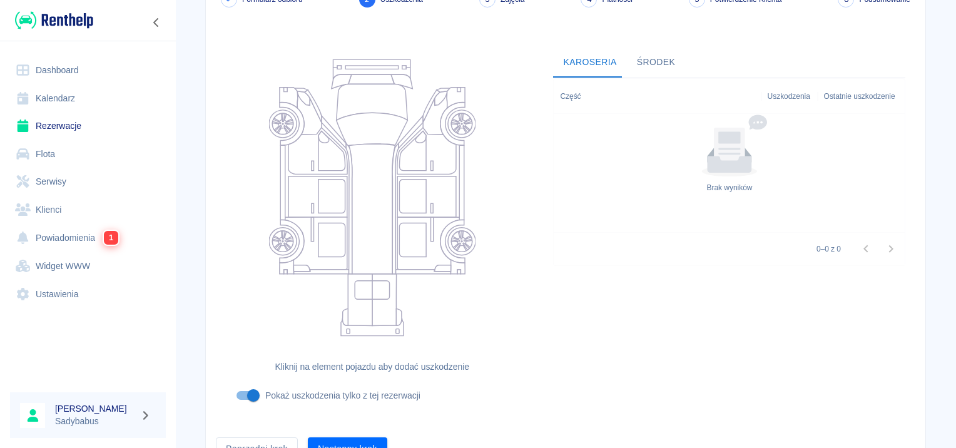
scroll to position [149, 0]
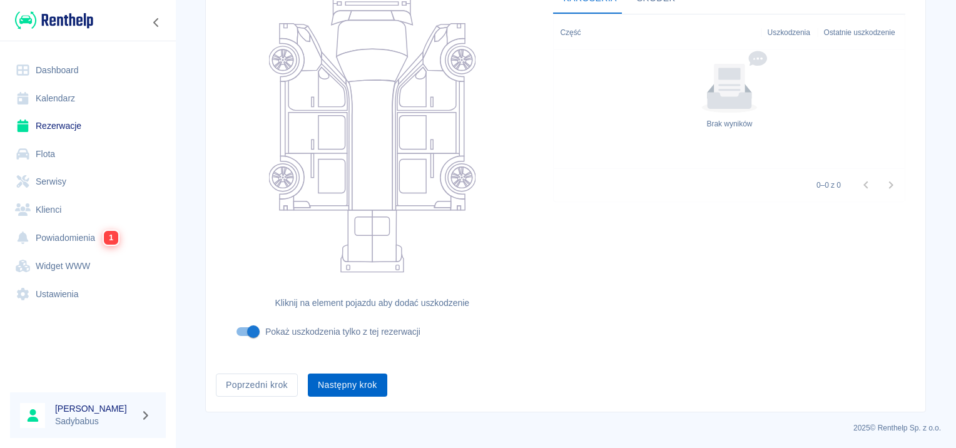
click at [310, 386] on button "Następny krok" at bounding box center [347, 385] width 79 height 23
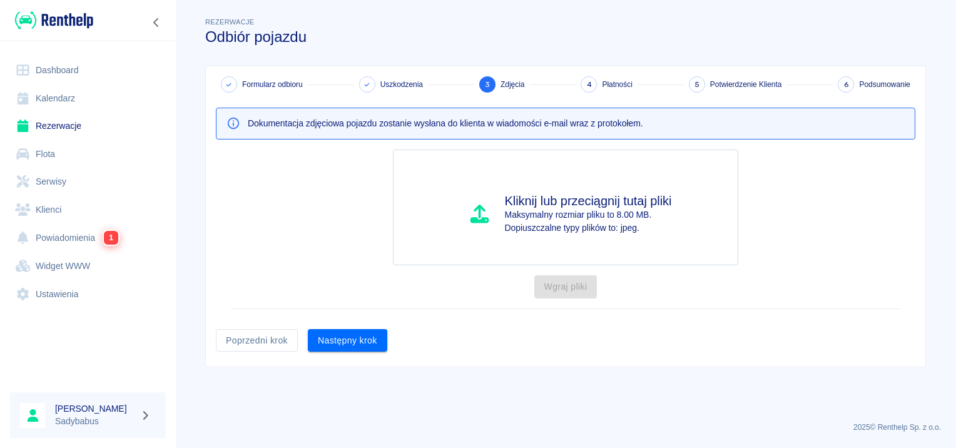
scroll to position [0, 0]
click at [322, 338] on button "Następny krok" at bounding box center [347, 340] width 79 height 23
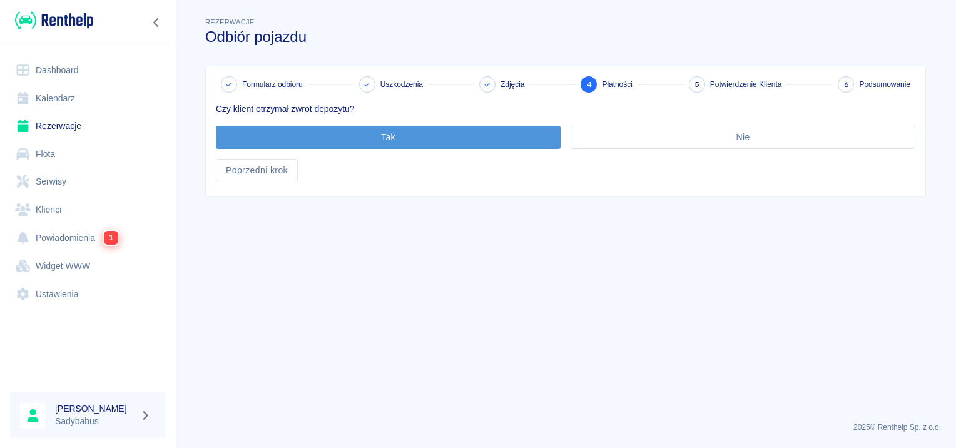
click at [374, 139] on button "Tak" at bounding box center [388, 137] width 345 height 23
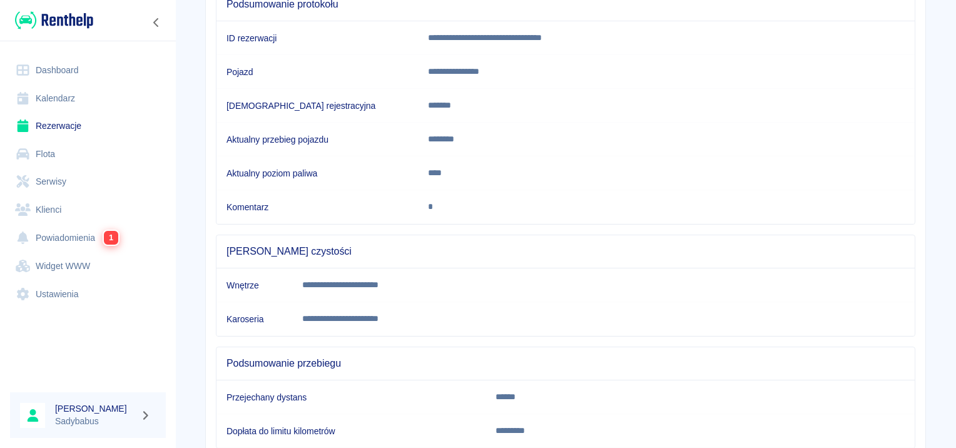
scroll to position [221, 0]
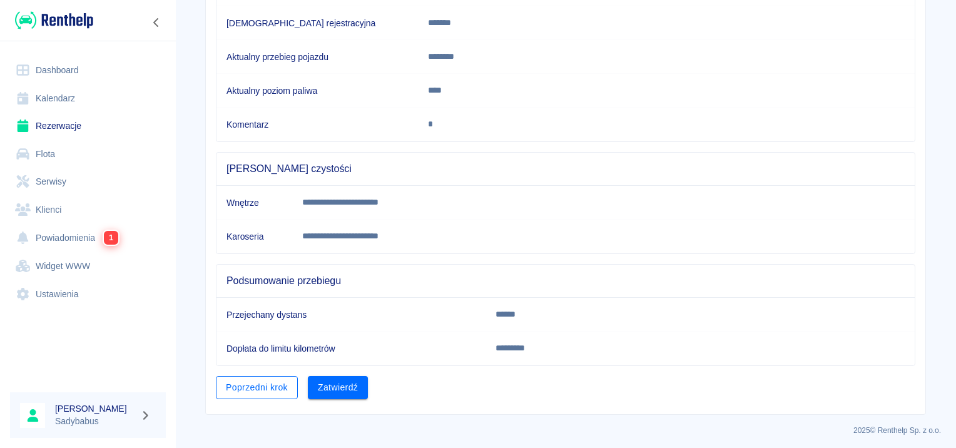
click at [259, 379] on button "Poprzedni krok" at bounding box center [257, 387] width 82 height 23
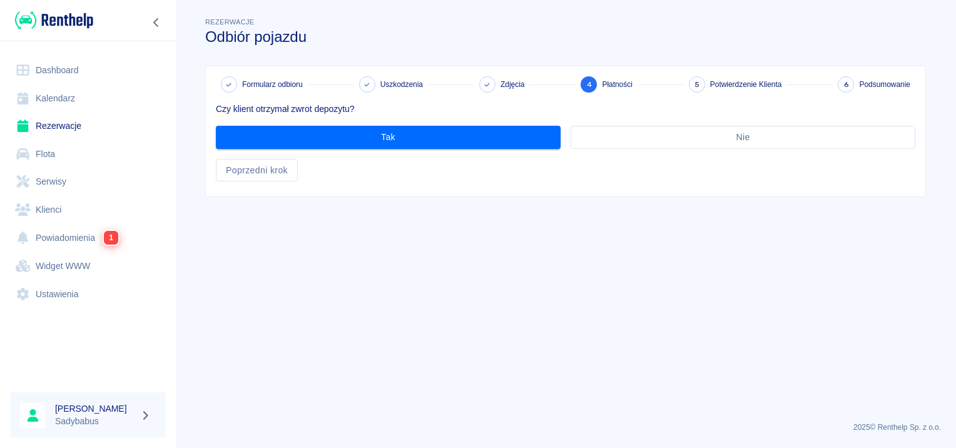
scroll to position [0, 0]
click at [242, 180] on button "Poprzedni krok" at bounding box center [257, 170] width 82 height 23
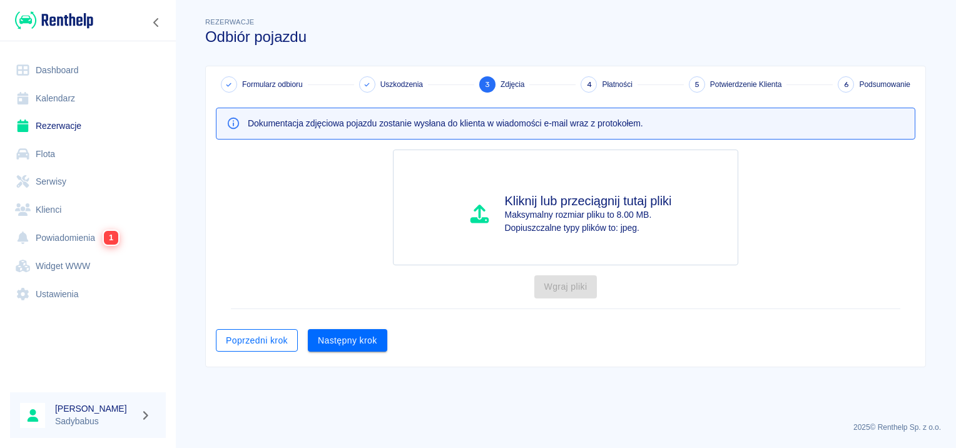
click at [247, 336] on button "Poprzedni krok" at bounding box center [257, 340] width 82 height 23
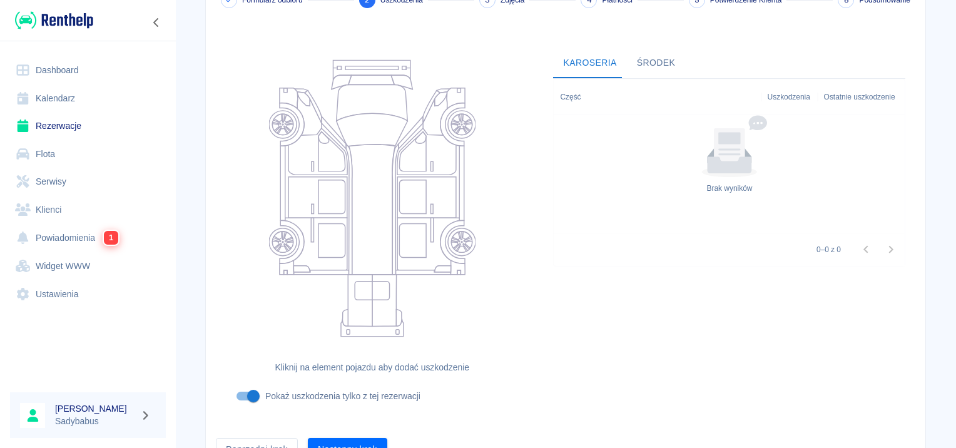
scroll to position [149, 0]
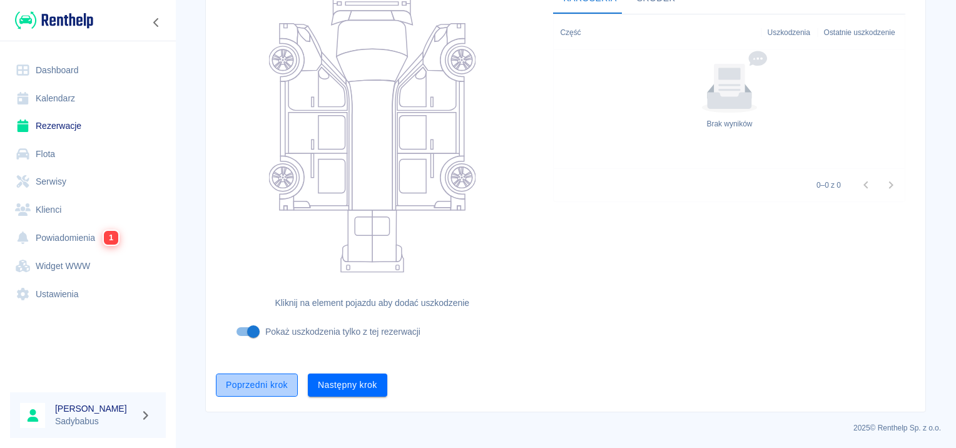
click at [247, 377] on button "Poprzedni krok" at bounding box center [257, 385] width 82 height 23
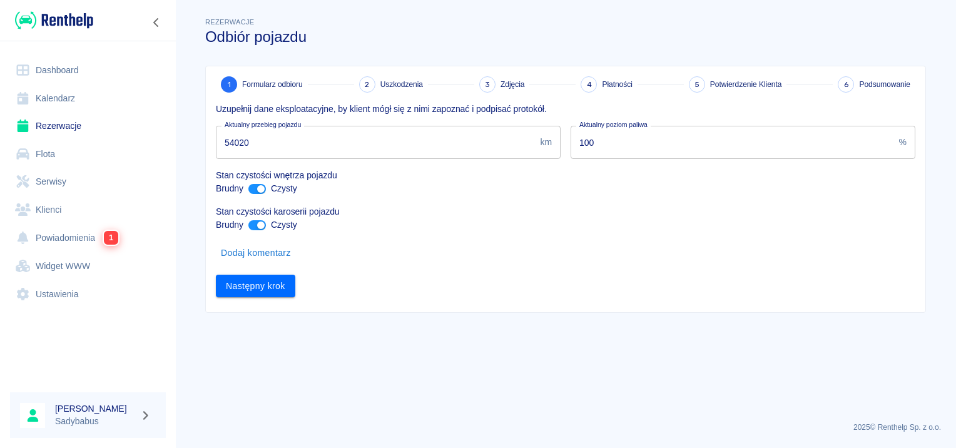
click at [64, 124] on link "Rezerwacje" at bounding box center [88, 126] width 156 height 28
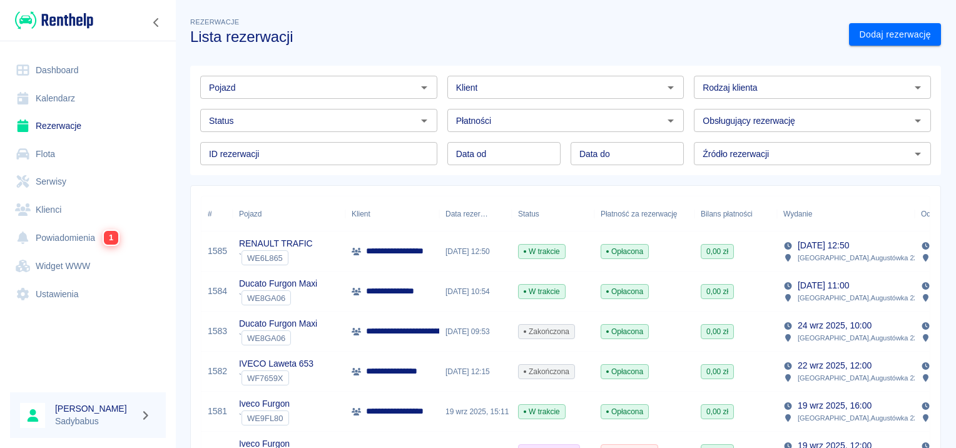
click at [484, 419] on div "19 wrz 2025, 15:11" at bounding box center [475, 412] width 73 height 40
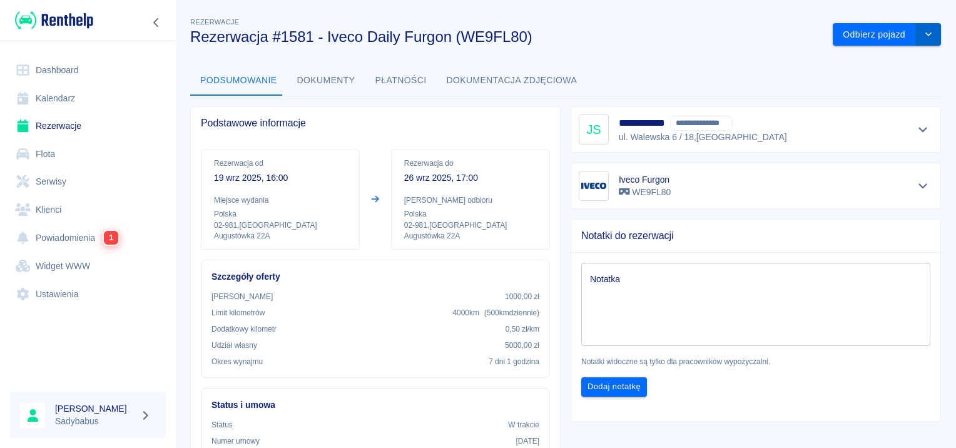
click at [924, 33] on icon "drop-down" at bounding box center [929, 34] width 10 height 8
click at [744, 86] on div "Podsumowanie Dokumenty Płatności Dokumentacja zdjęciowa" at bounding box center [565, 81] width 751 height 30
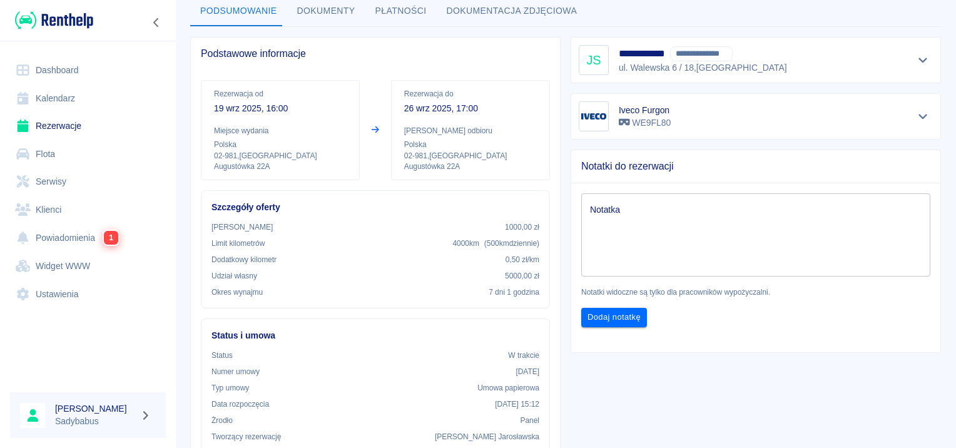
scroll to position [188, 0]
